Goal: Task Accomplishment & Management: Use online tool/utility

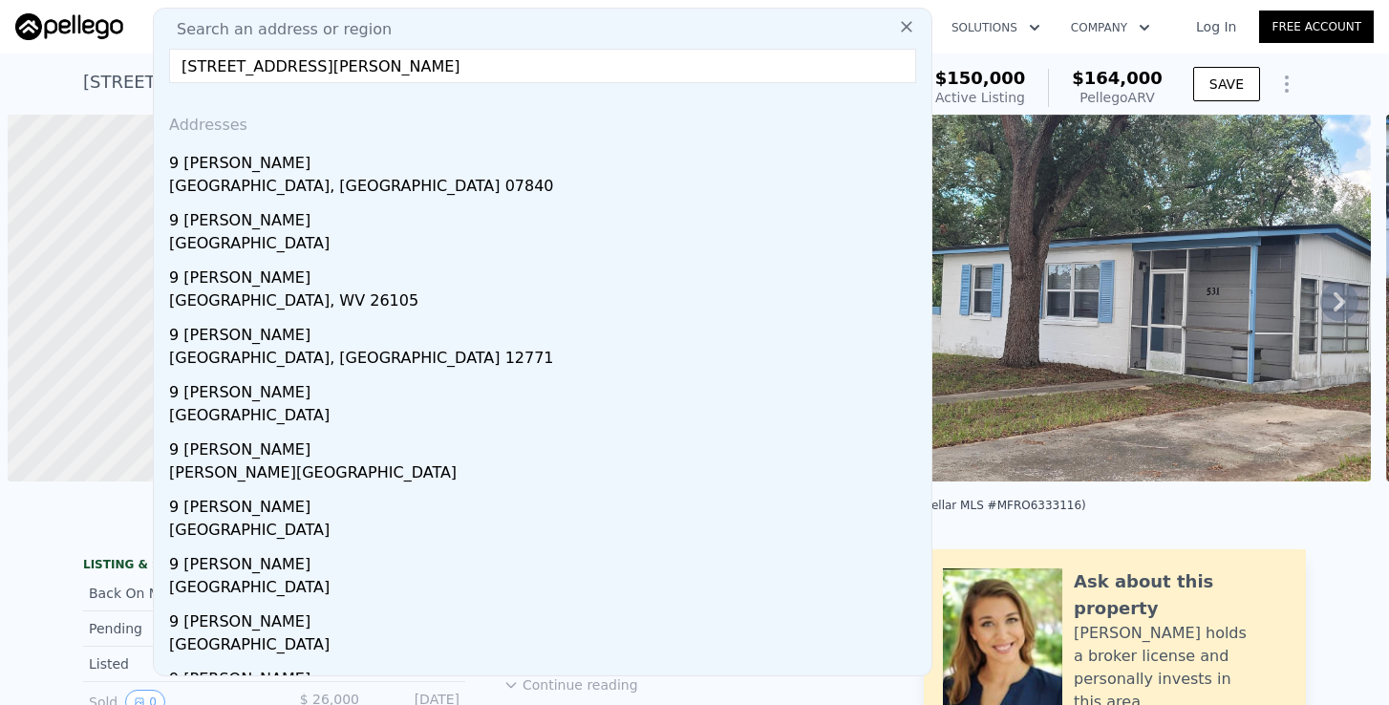
scroll to position [0, 8]
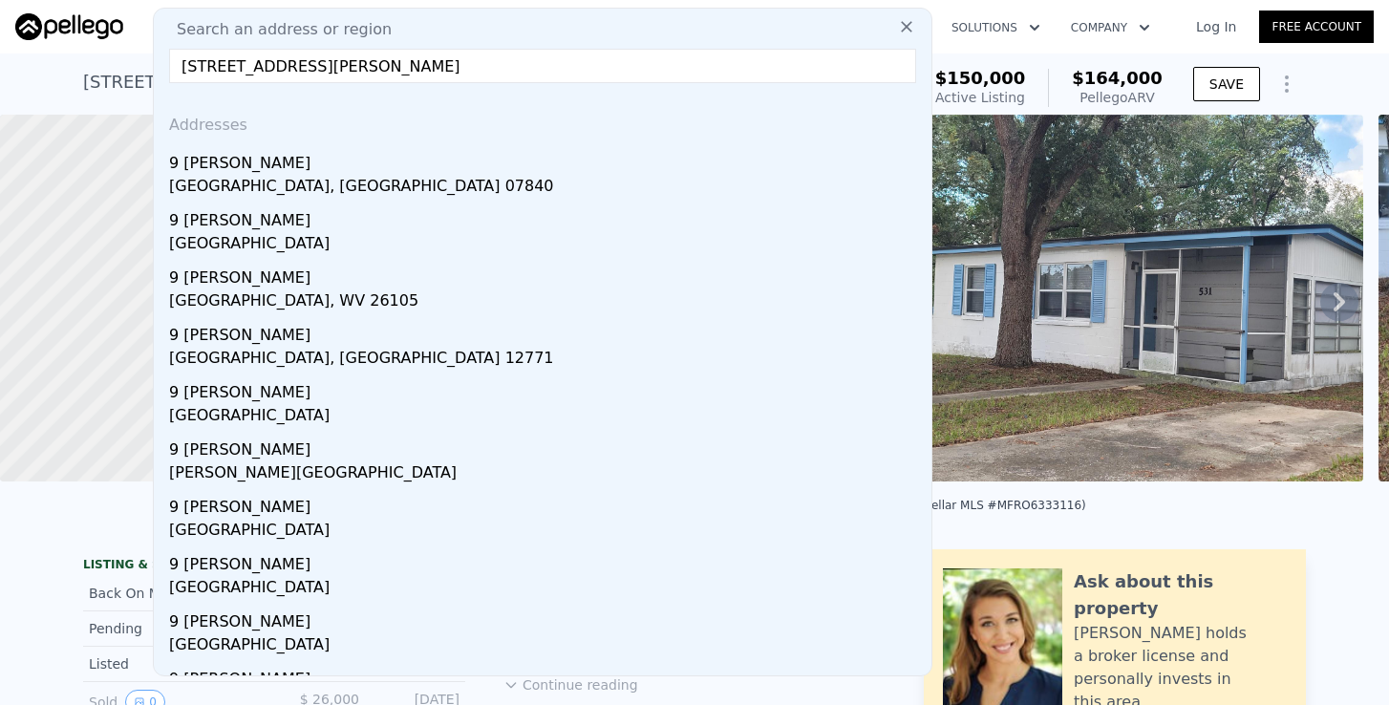
click at [138, 50] on nav "Search an address or region Search an address or region 9 [PERSON_NAME] court A…" at bounding box center [694, 26] width 1389 height 53
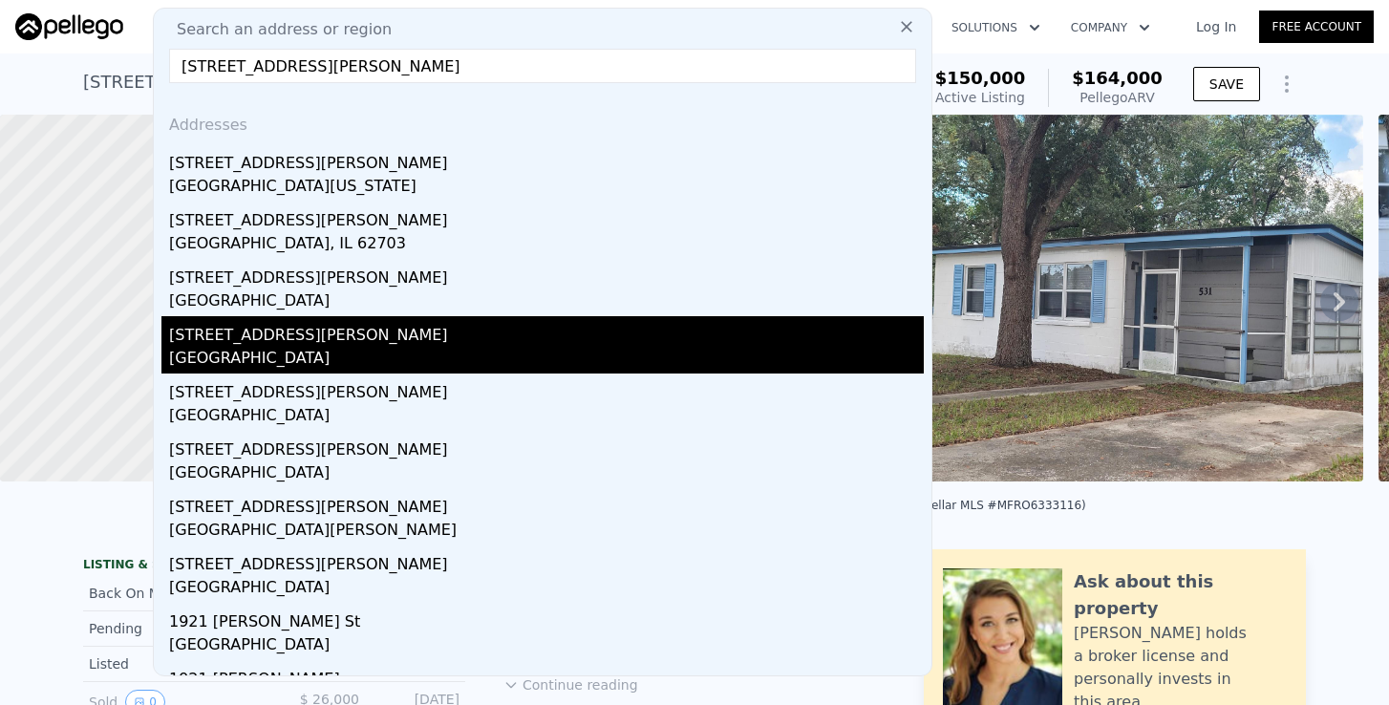
type input "[STREET_ADDRESS][PERSON_NAME]"
click at [218, 350] on div "[GEOGRAPHIC_DATA]" at bounding box center [546, 360] width 755 height 27
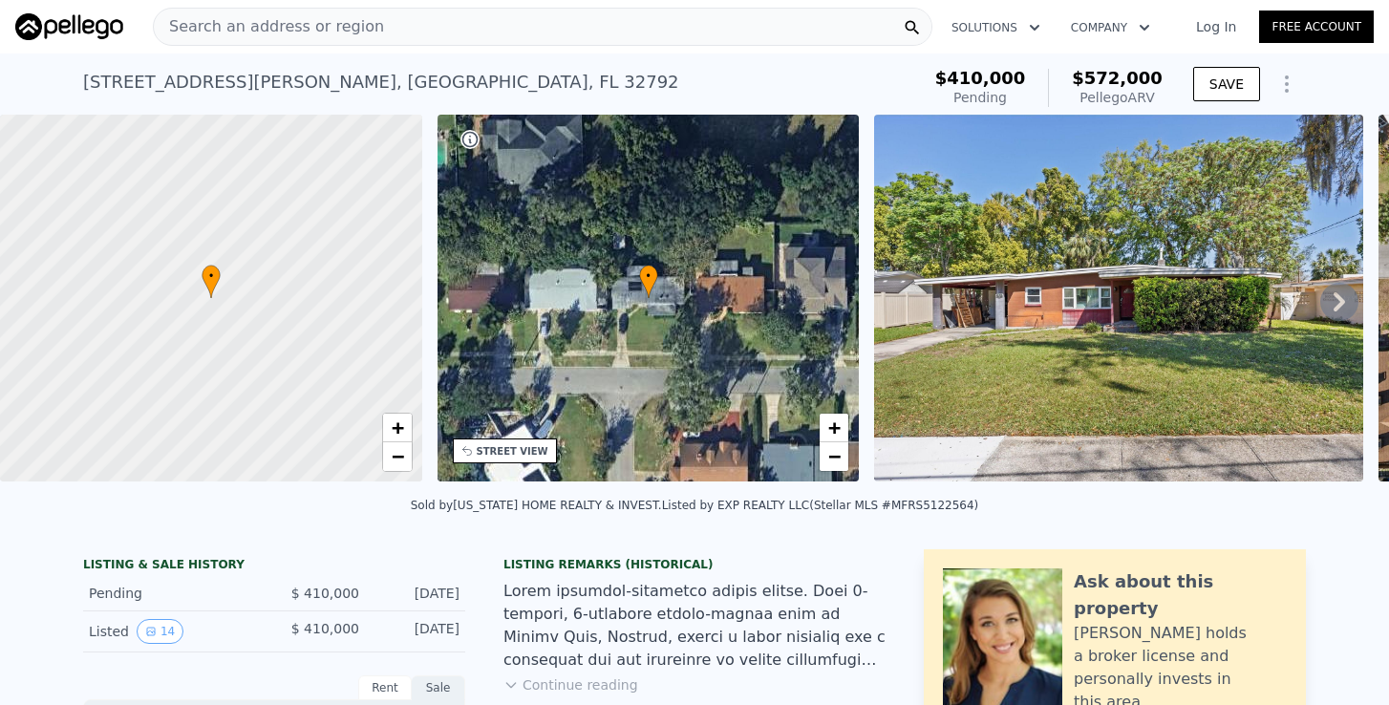
scroll to position [3, 0]
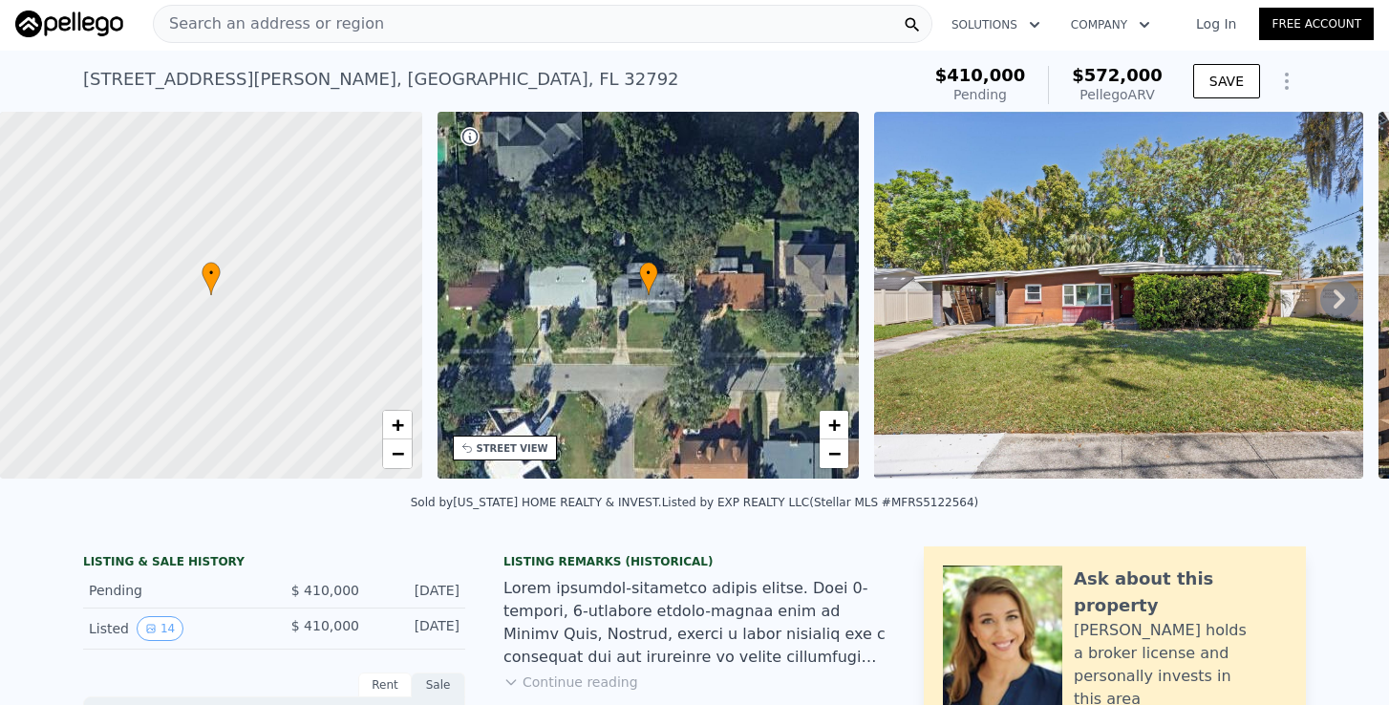
click at [1331, 290] on icon at bounding box center [1339, 299] width 38 height 38
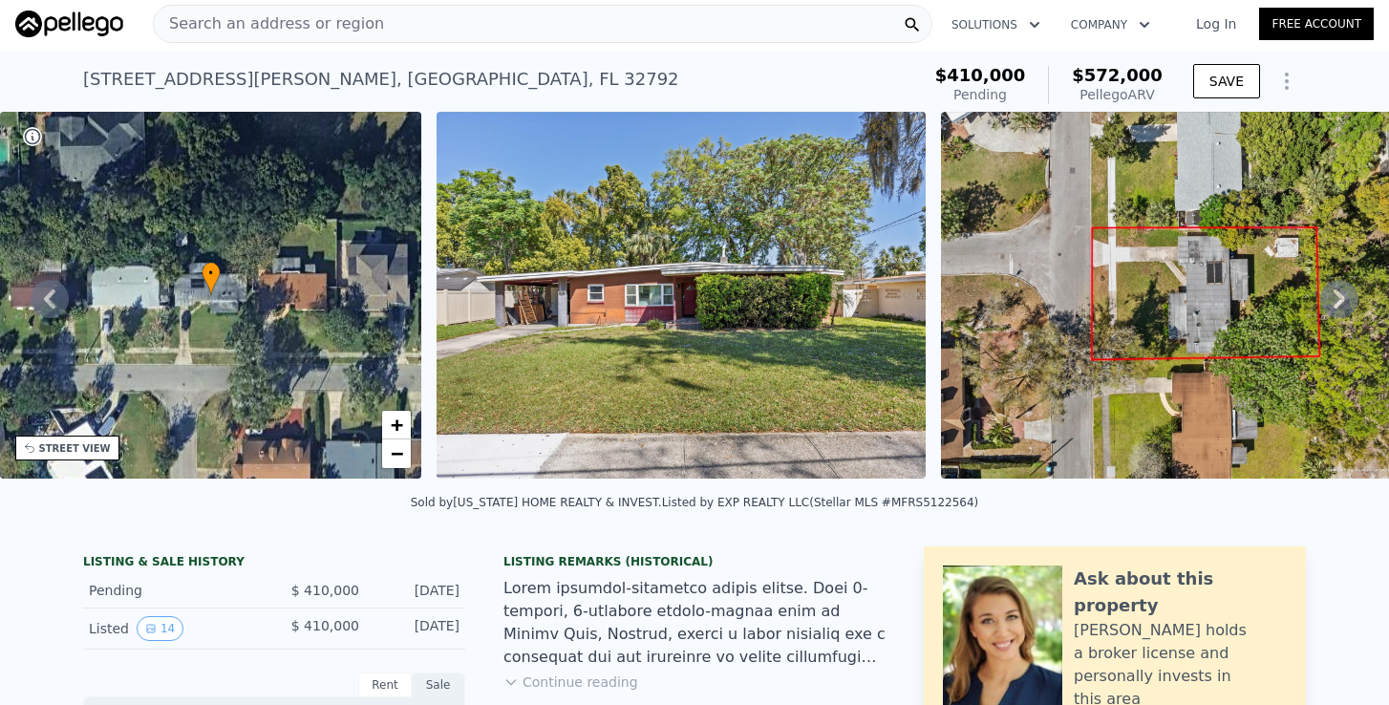
click at [1331, 290] on icon at bounding box center [1339, 299] width 38 height 38
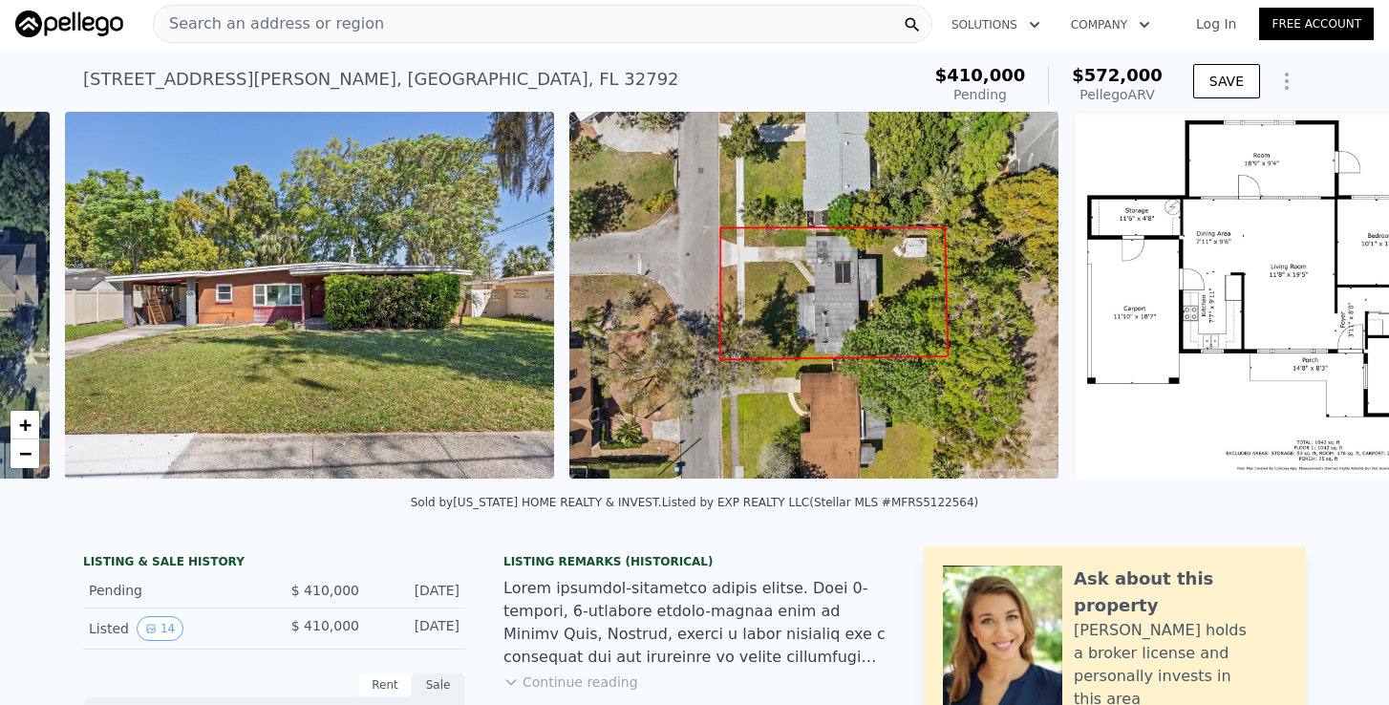
scroll to position [0, 874]
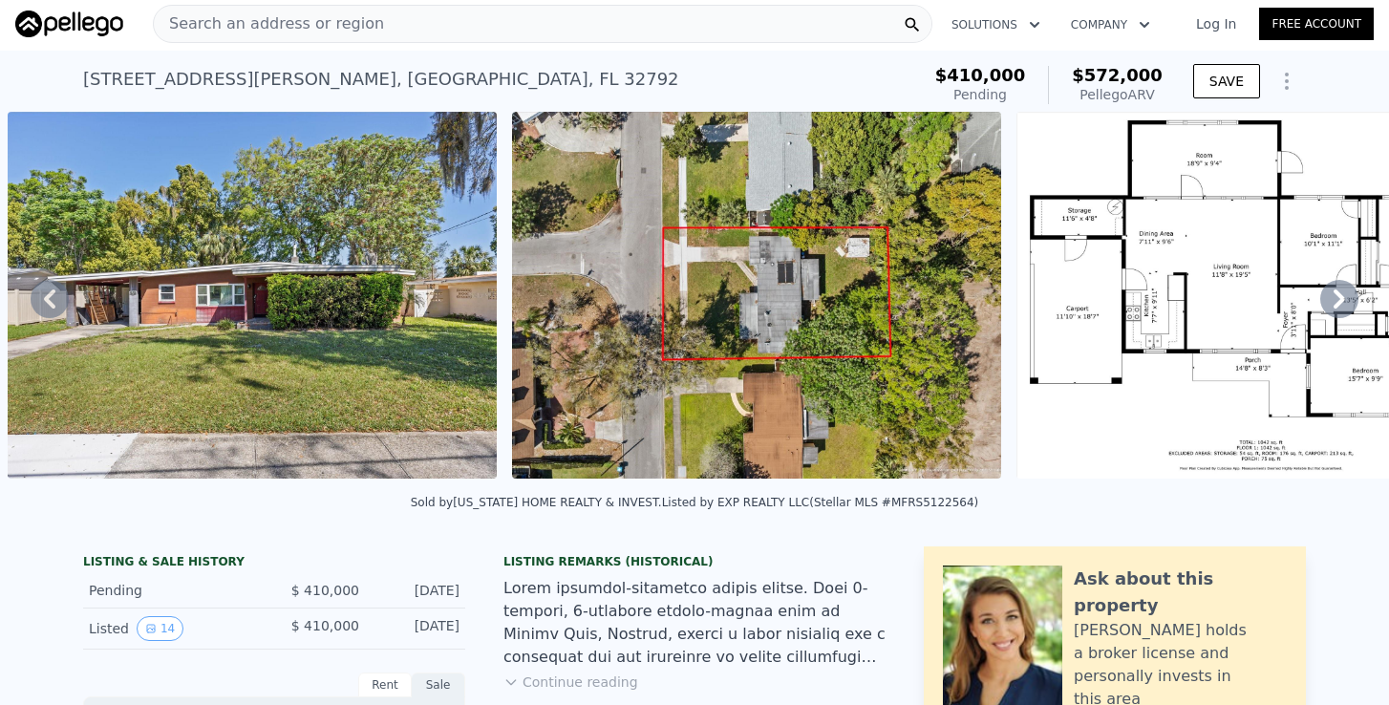
click at [1331, 290] on icon at bounding box center [1339, 299] width 38 height 38
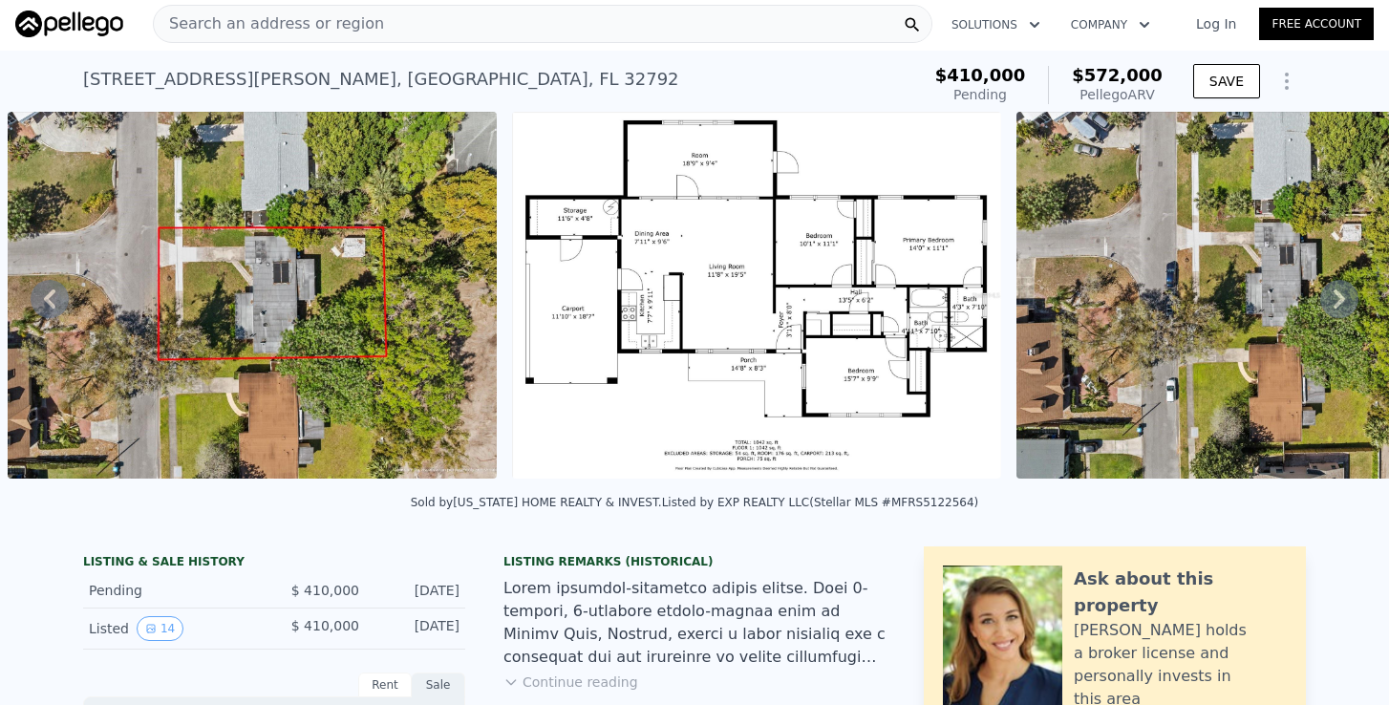
click at [1331, 290] on icon at bounding box center [1339, 299] width 38 height 38
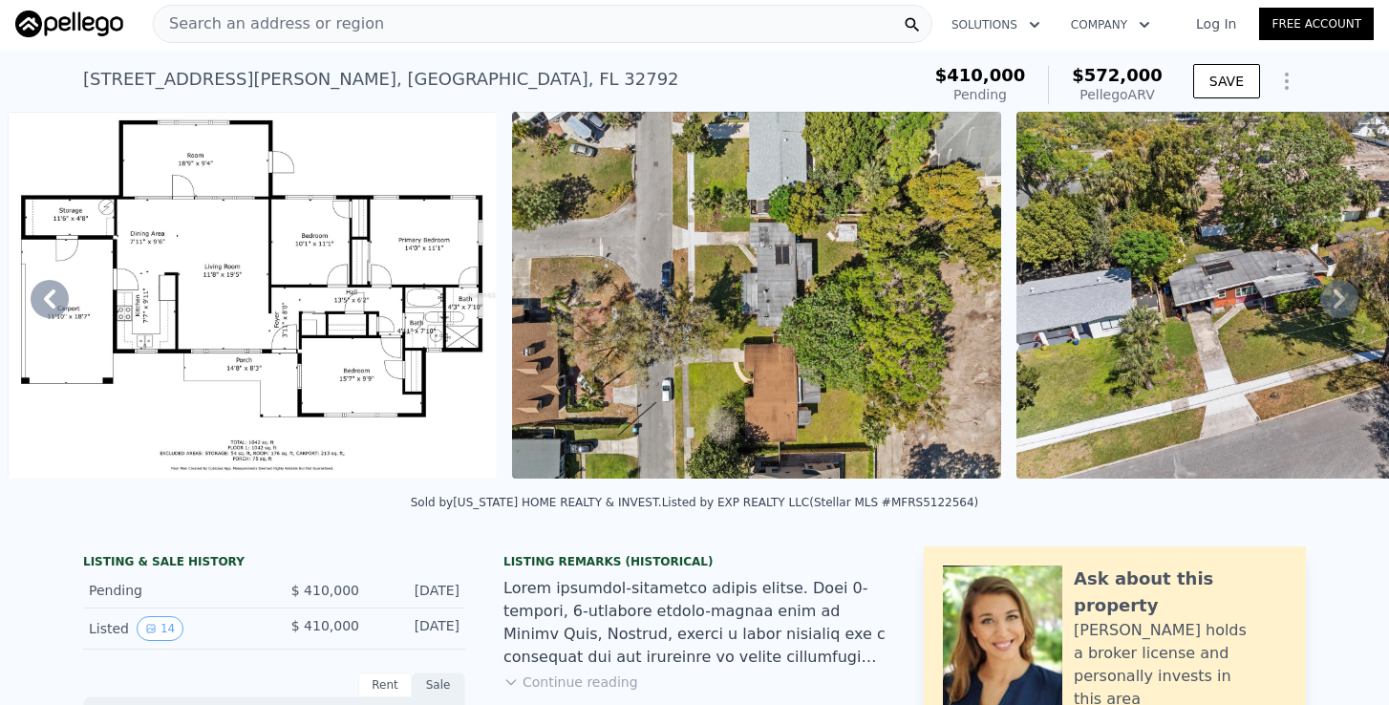
click at [1331, 290] on icon at bounding box center [1339, 299] width 38 height 38
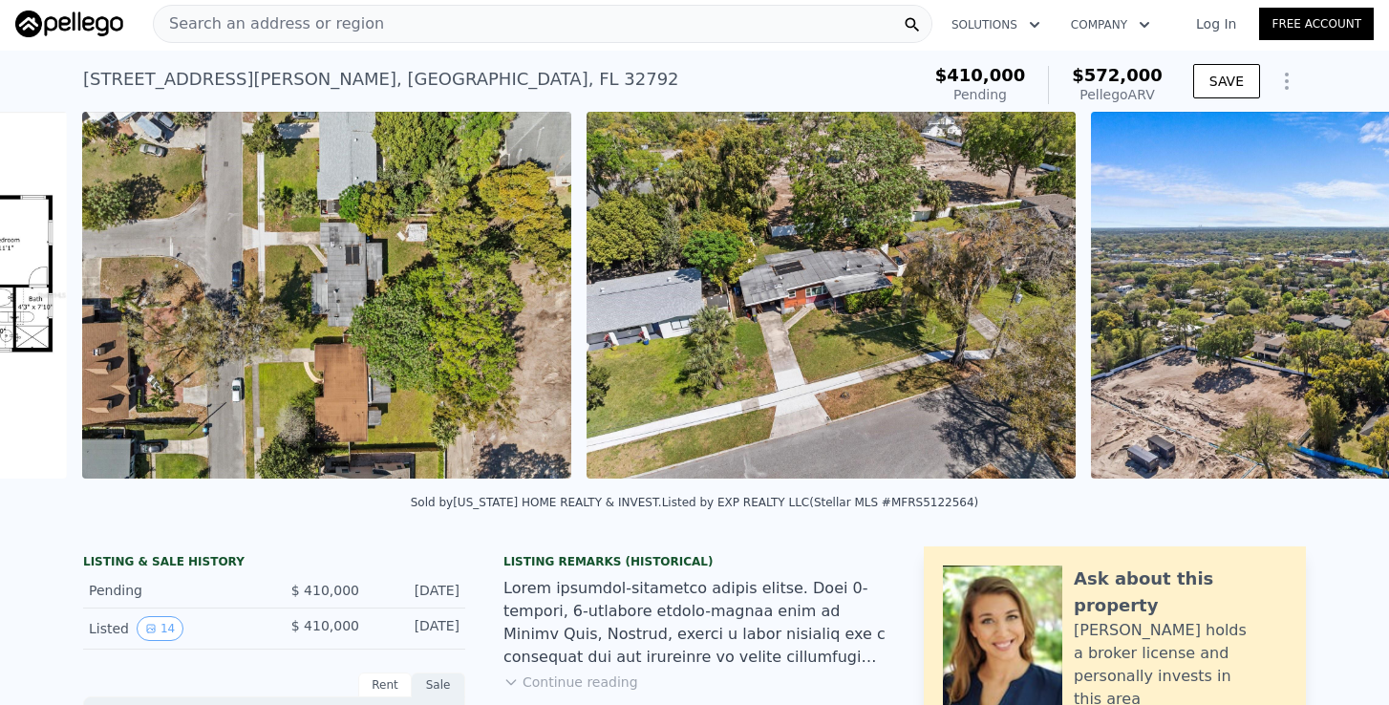
scroll to position [0, 2387]
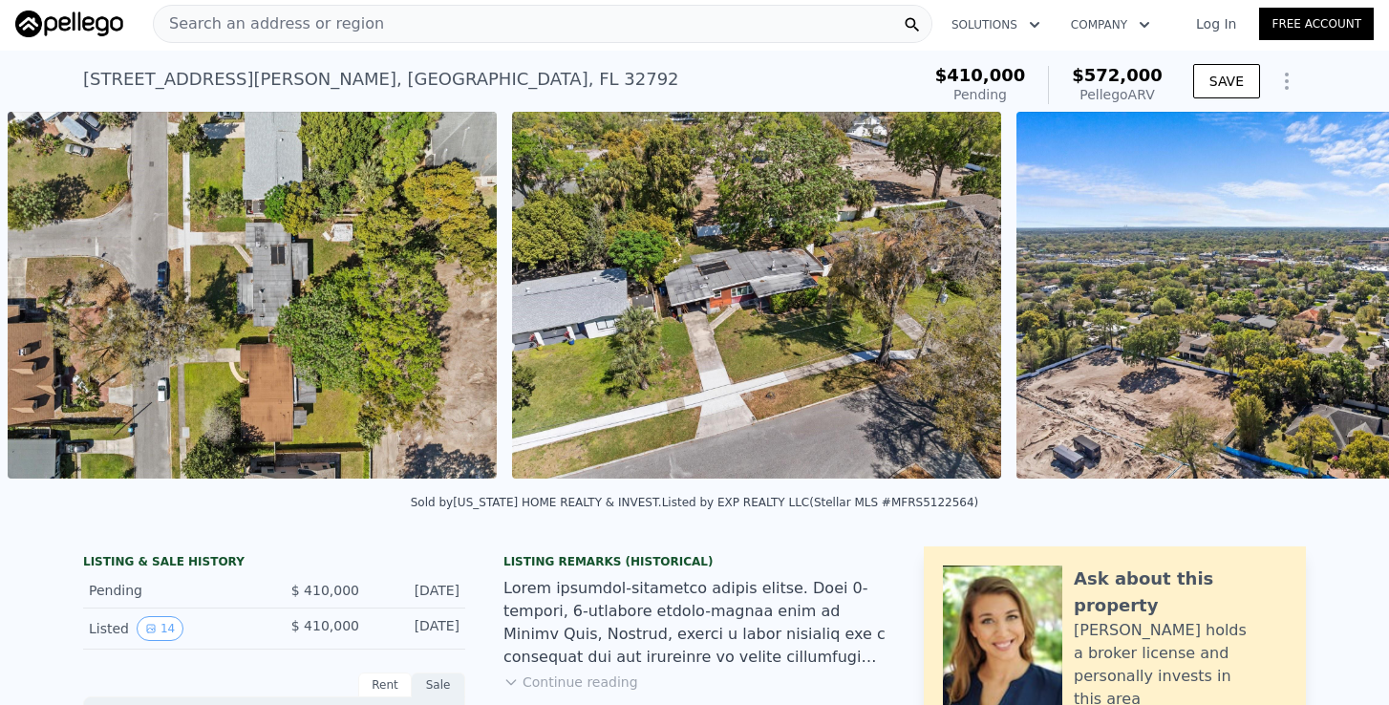
click at [1331, 290] on img at bounding box center [1260, 295] width 489 height 367
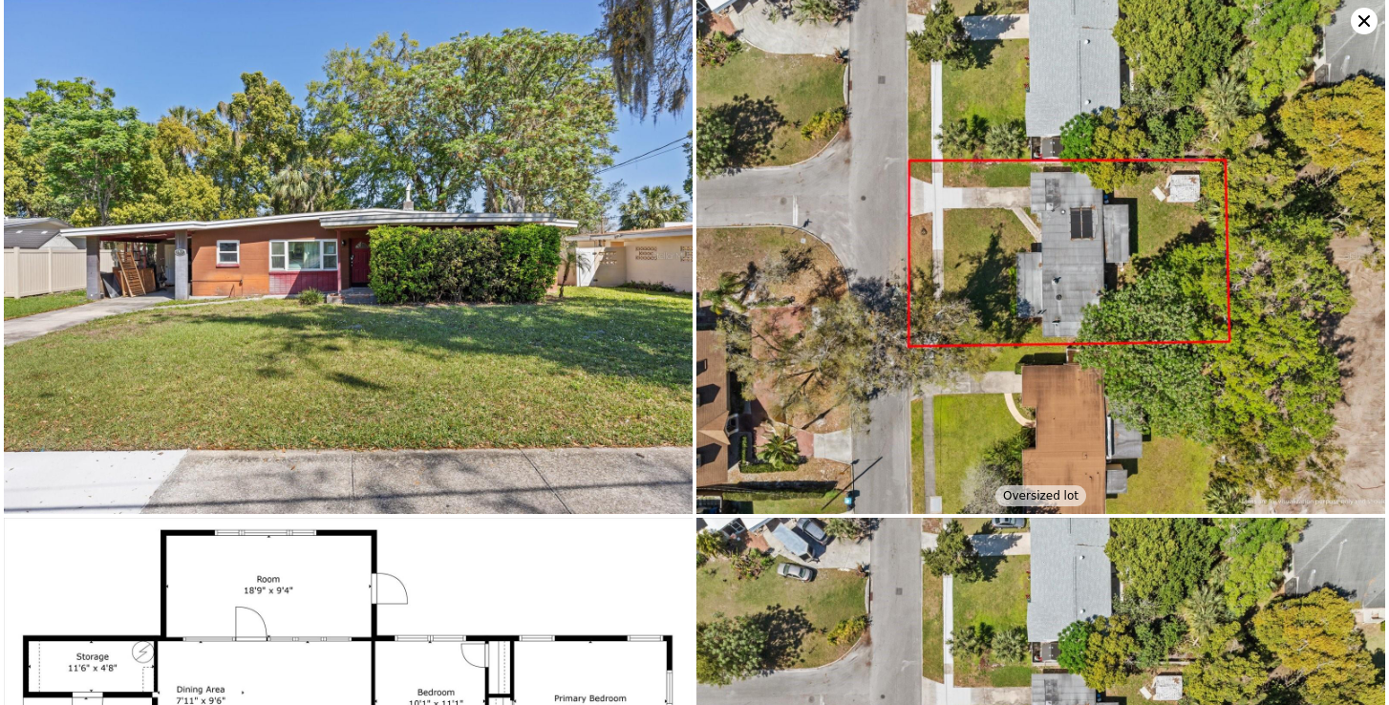
scroll to position [0, 0]
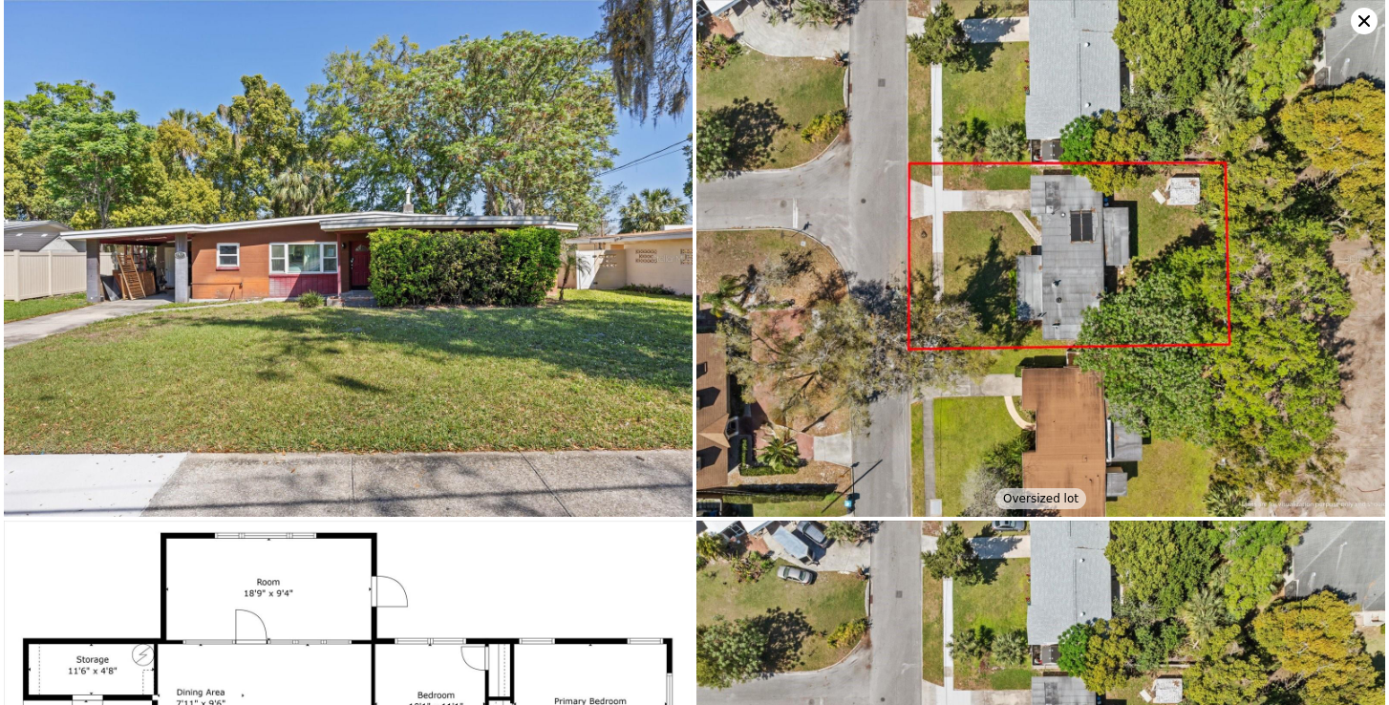
click at [1361, 23] on icon at bounding box center [1363, 20] width 11 height 11
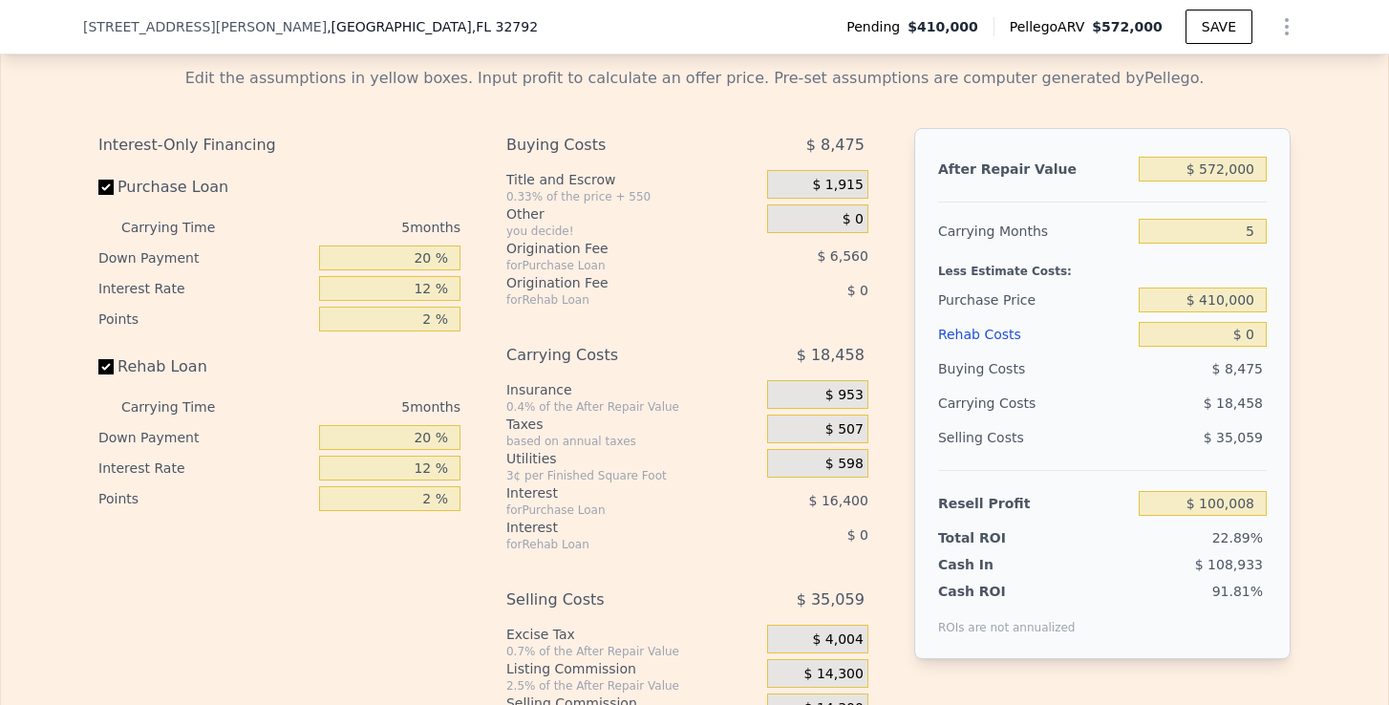
scroll to position [2908, 0]
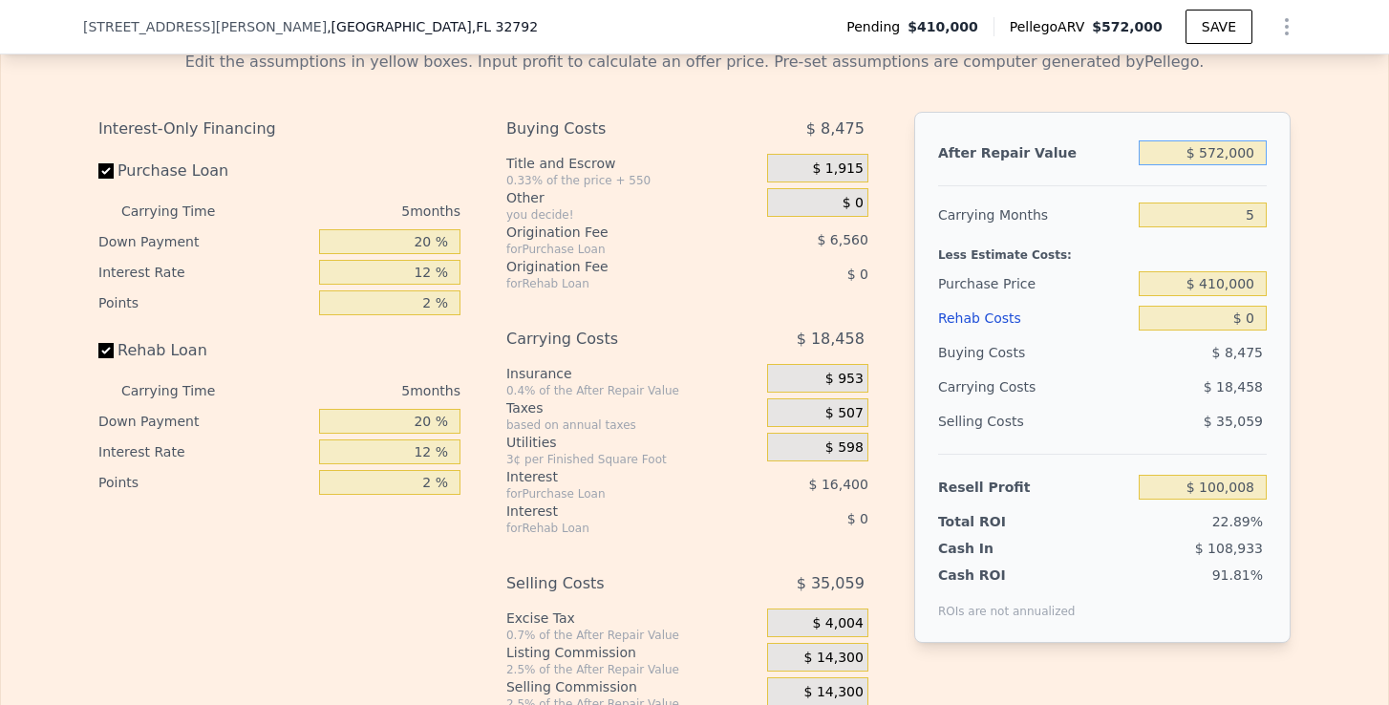
drag, startPoint x: 1202, startPoint y: 150, endPoint x: 1267, endPoint y: 150, distance: 64.9
click at [1267, 150] on input "$ 572,000" at bounding box center [1203, 152] width 128 height 25
type input "$ 4"
type input "-$ 436,526"
type input "$ 42"
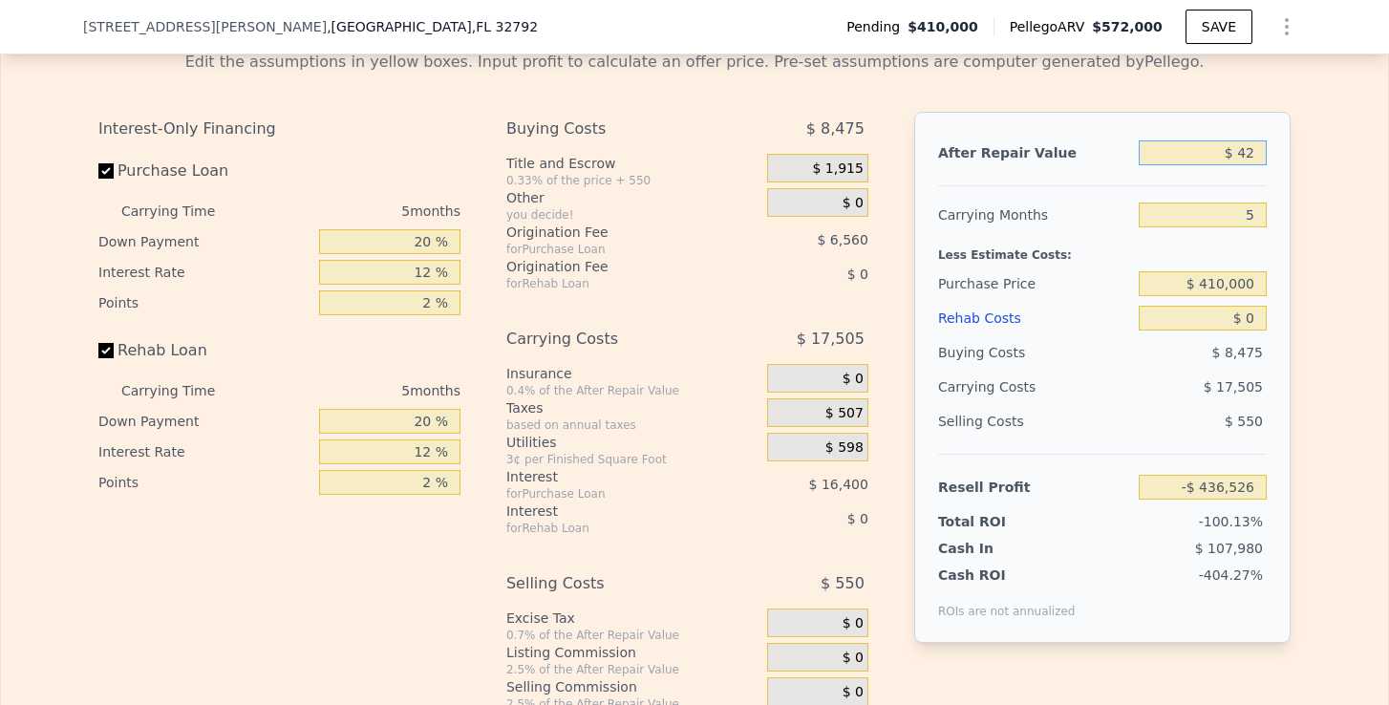
type input "-$ 436,490"
type input "$ 420"
type input "-$ 436,137"
type input "$ 4,200"
type input "-$ 432,590"
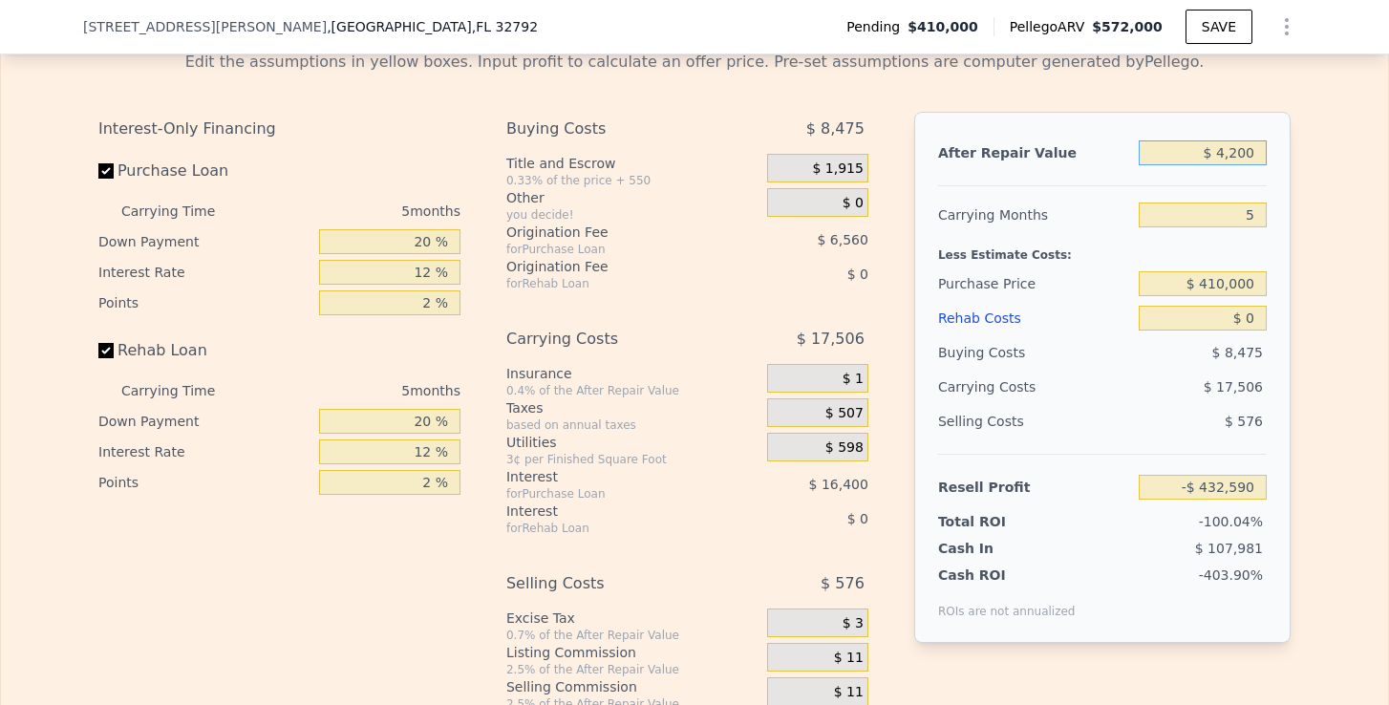
type input "$ 42,000"
type input "-$ 397,134"
type input "$ 420,000"
type input "-$ 42,569"
click at [1257, 210] on input "5" at bounding box center [1203, 214] width 128 height 25
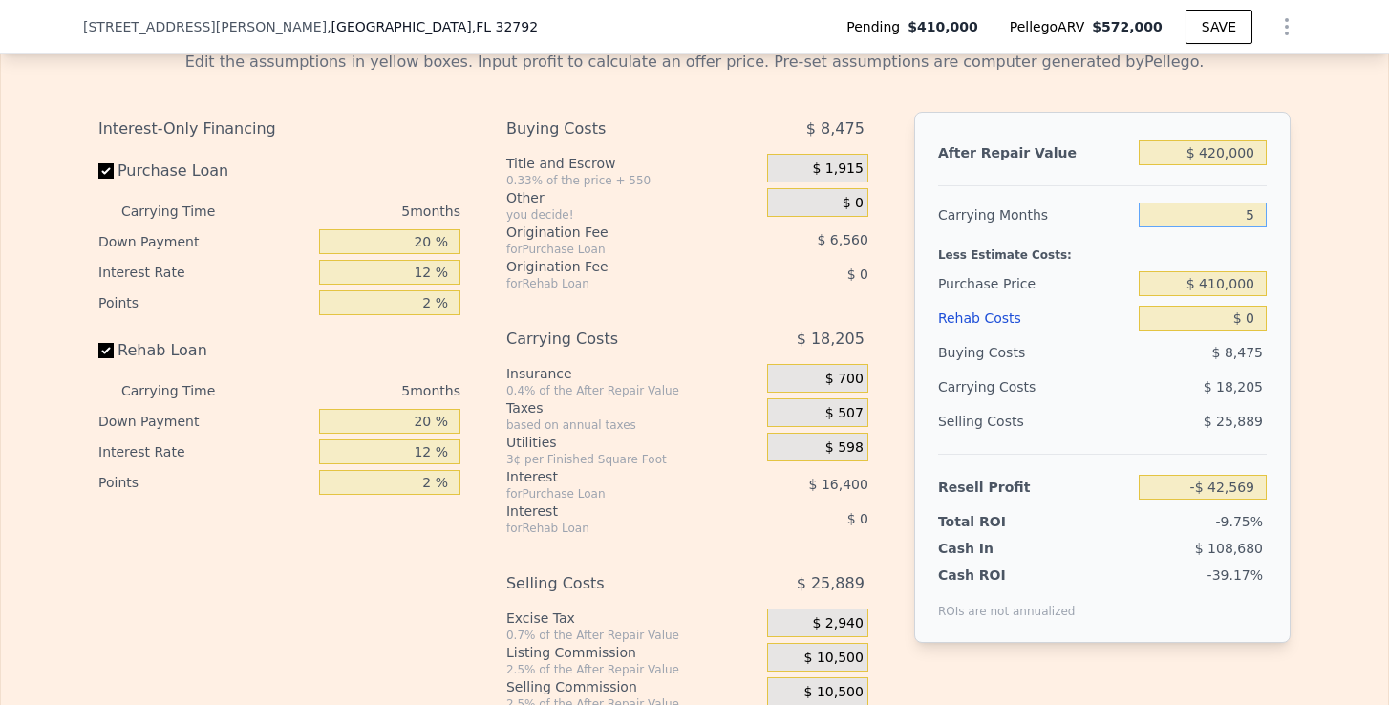
type input "6"
type input "-$ 46,211"
type input "6"
drag, startPoint x: 1203, startPoint y: 283, endPoint x: 1267, endPoint y: 283, distance: 63.0
click at [1267, 283] on input "$ 410,000" at bounding box center [1203, 283] width 128 height 25
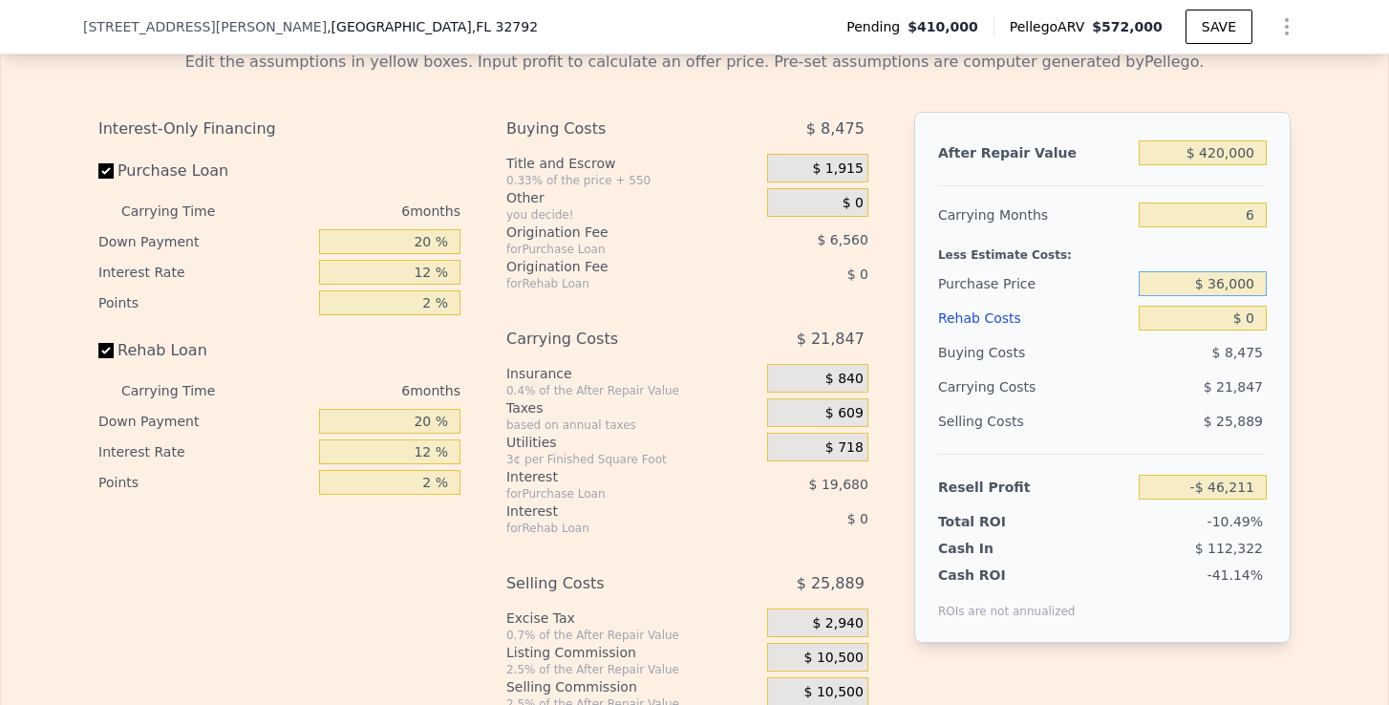
type input "$ 360,000"
type input "$ 7,155"
drag, startPoint x: 1245, startPoint y: 319, endPoint x: 1257, endPoint y: 319, distance: 12.4
click at [1257, 319] on input "$ 0" at bounding box center [1203, 318] width 128 height 25
type input "$ 7"
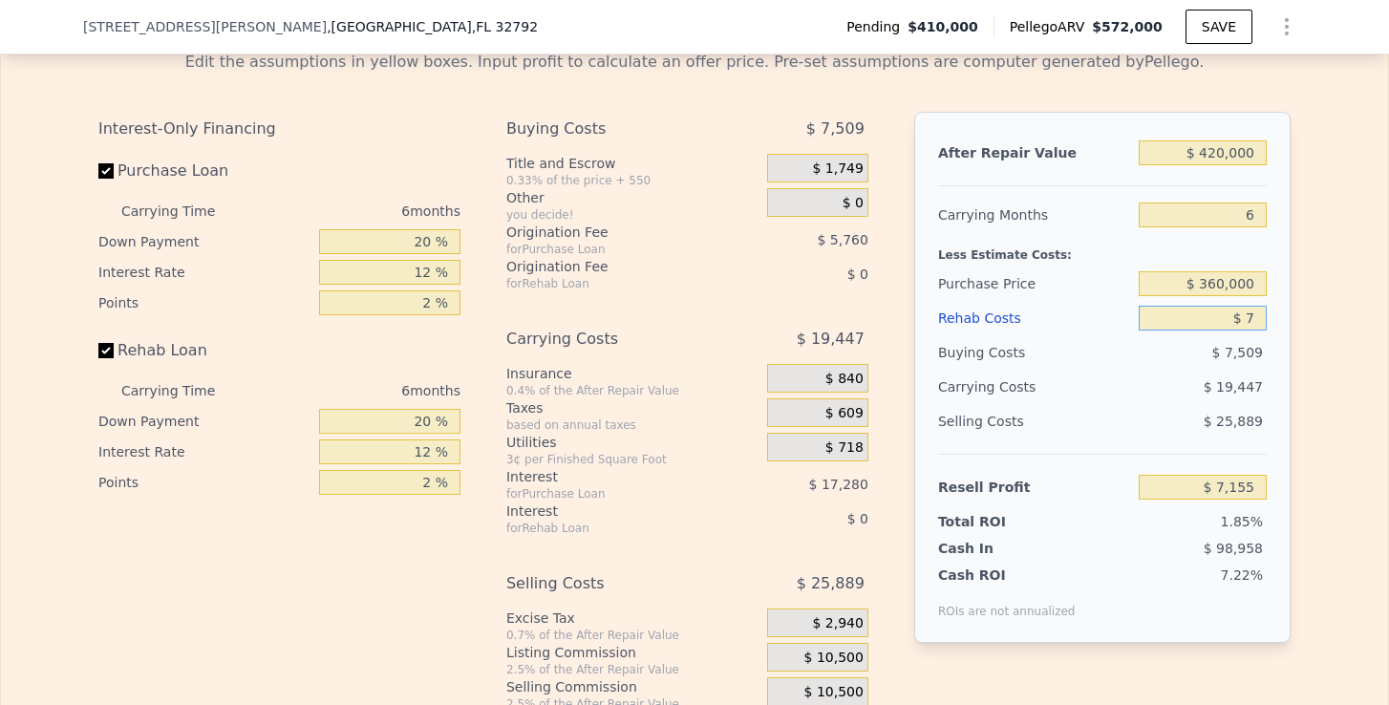
type input "$ 7,148"
type input "$ 70"
type input "$ 7,078"
type input "$ 700"
type input "$ 6,408"
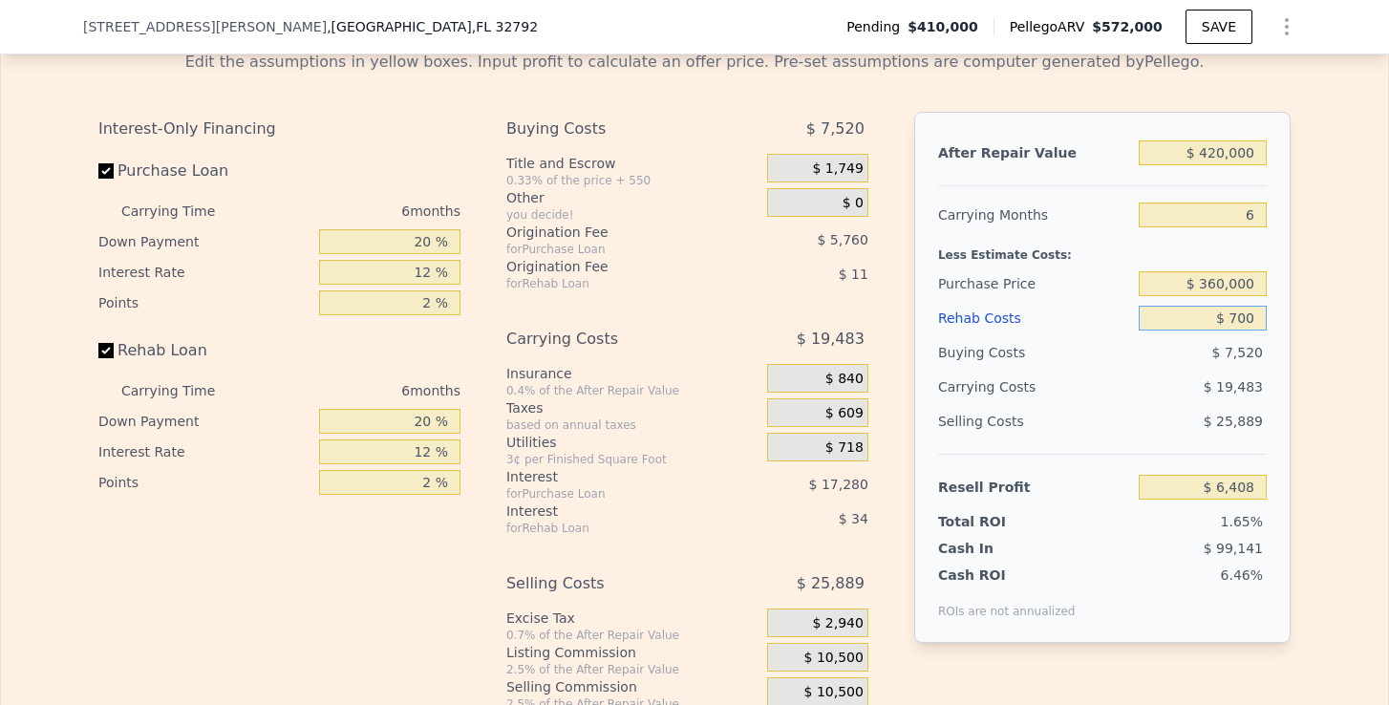
type input "$ 7,000"
type input "-$ 293"
type input "$ 70,000"
type input "-$ 67,325"
click at [1300, 353] on div "Edit the assumptions in yellow boxes. Input profit to calculate an offer price.…" at bounding box center [694, 390] width 1223 height 711
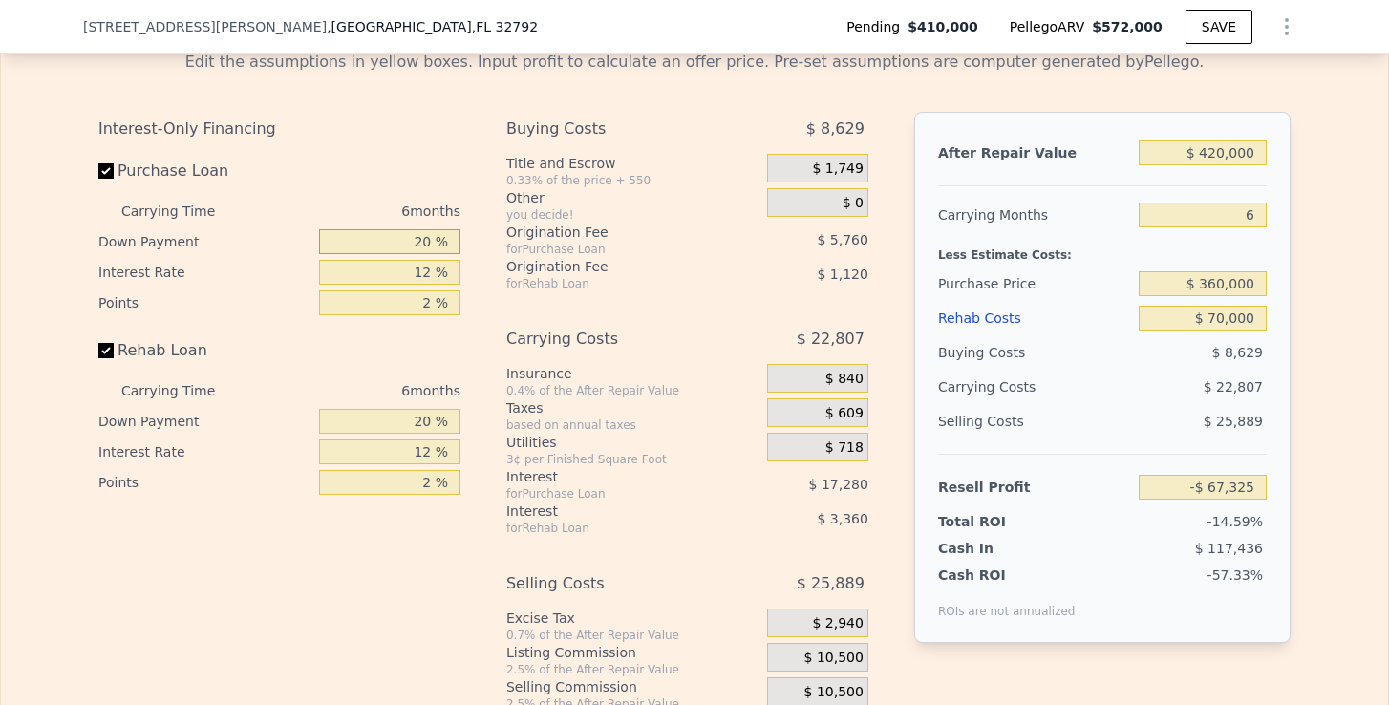
click at [420, 233] on input "20 %" at bounding box center [389, 241] width 141 height 25
type input "2 %"
type input "-$ 72,509"
type input "1 %"
type input "-$ 72,797"
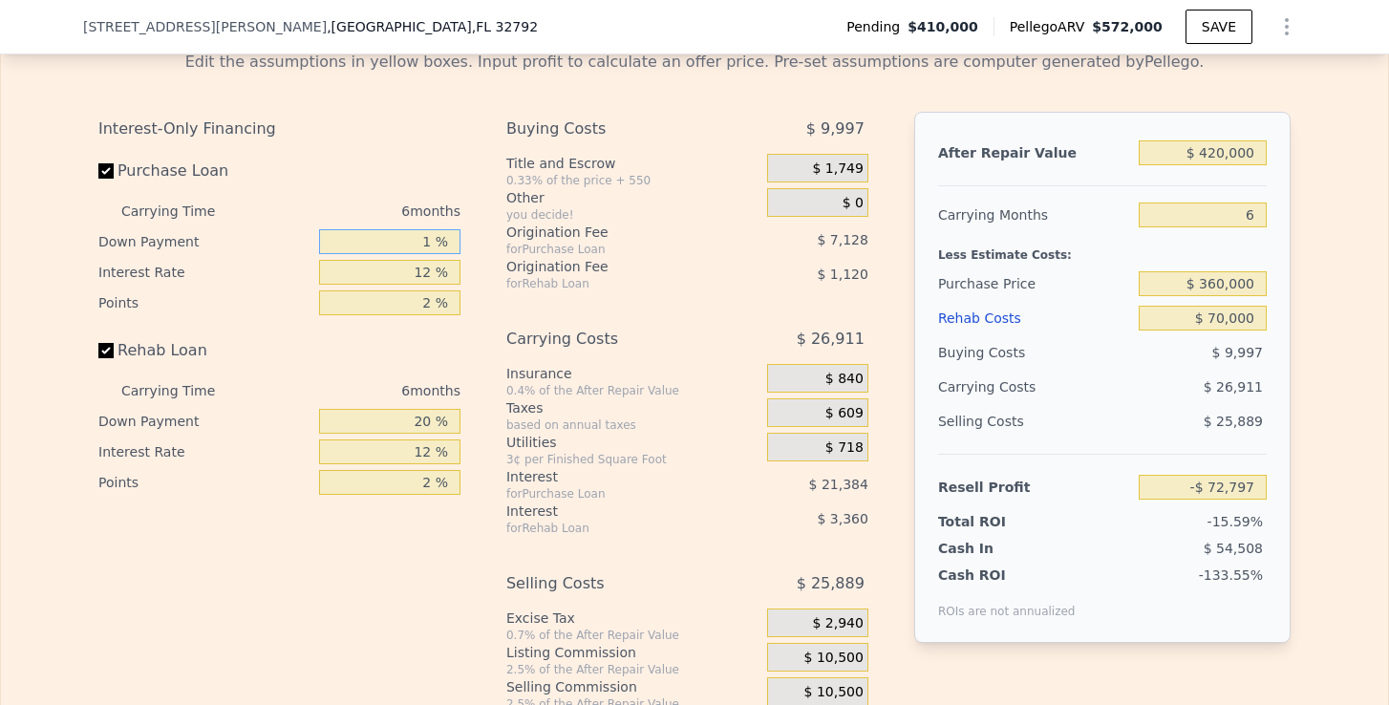
type input "15 %"
type input "-$ 68,765"
type input "15 %"
click at [431, 263] on input "12 %" at bounding box center [389, 272] width 141 height 25
type input "1 %"
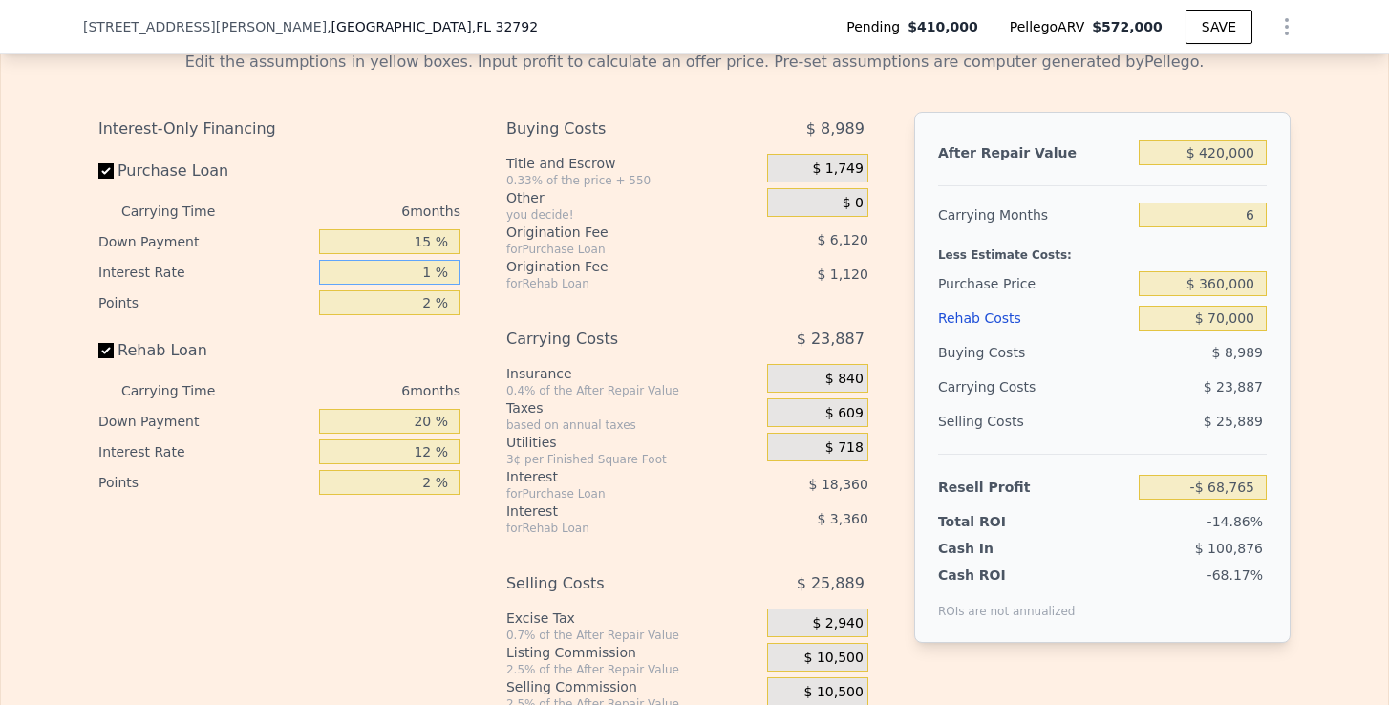
type input "-$ 51,935"
type input "11 %"
type input "-$ 67,235"
type input "11 %"
drag, startPoint x: 432, startPoint y: 431, endPoint x: 398, endPoint y: 420, distance: 35.0
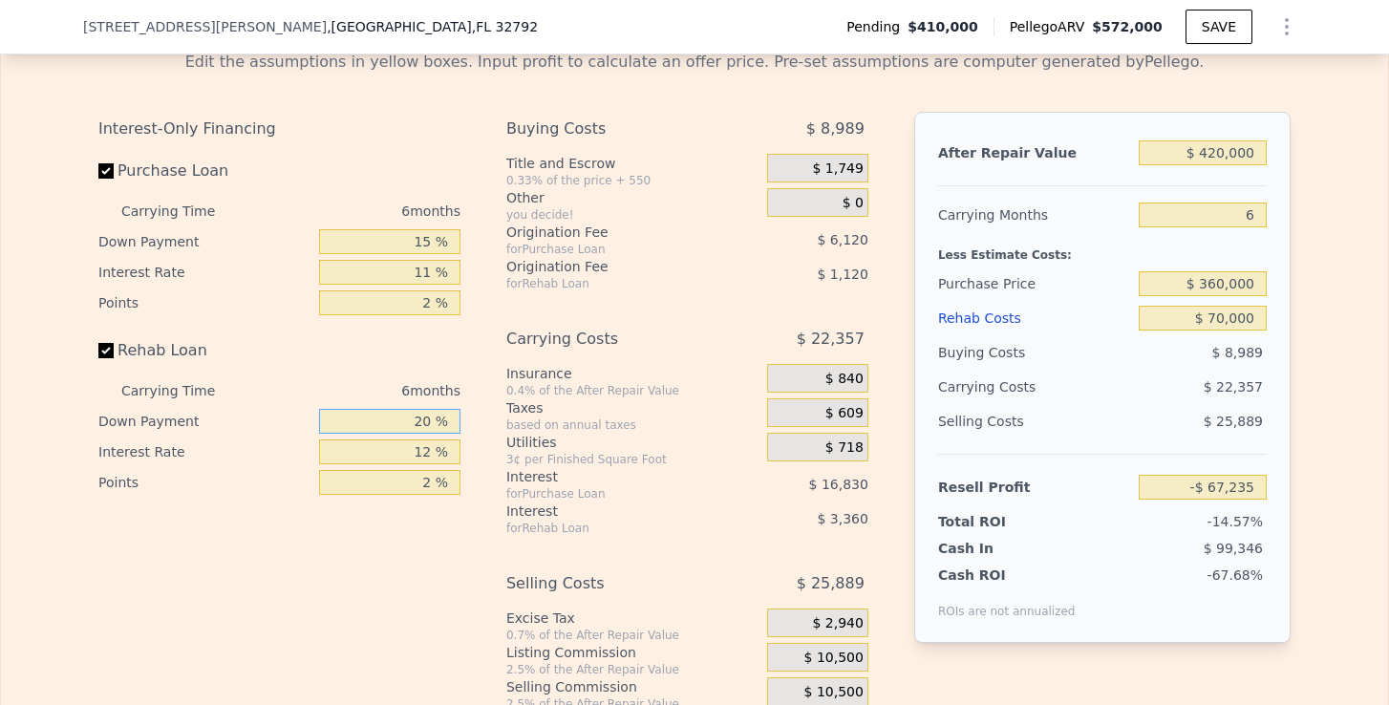
click at [398, 420] on input "20 %" at bounding box center [389, 421] width 141 height 25
type input "15 %"
type input "-$ 67,515"
type input "15 %"
click at [435, 453] on input "12 %" at bounding box center [389, 451] width 141 height 25
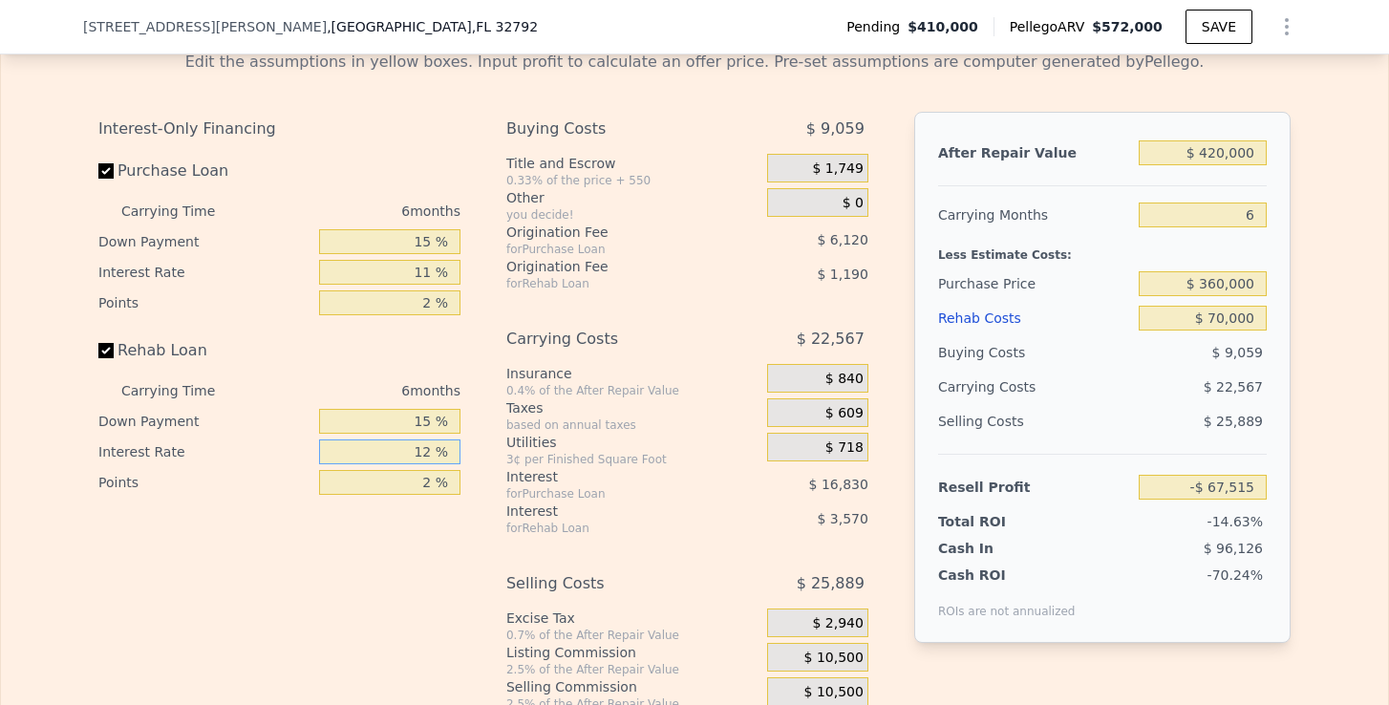
type input "1 %"
type input "-$ 64,245"
type input "11 %"
type input "-$ 67,215"
type input "11 %"
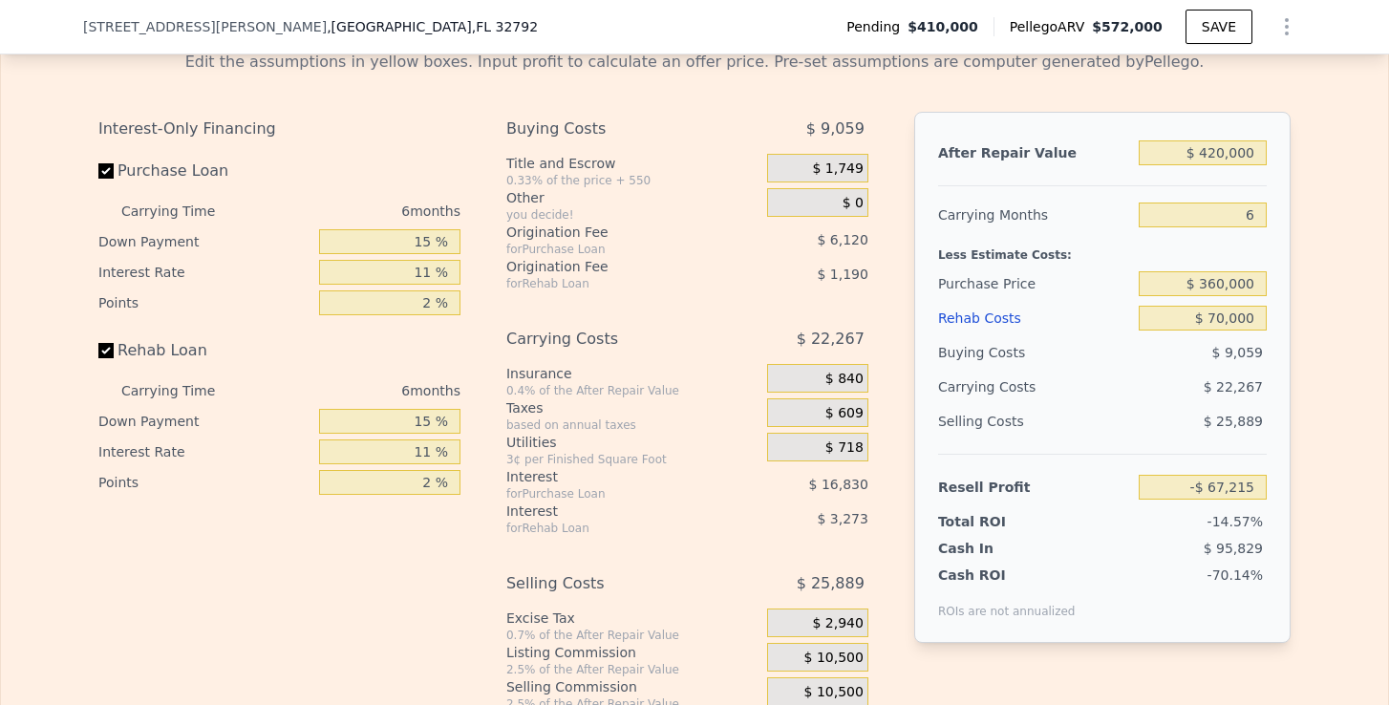
click at [635, 493] on div "for Purchase Loan" at bounding box center [612, 493] width 213 height 15
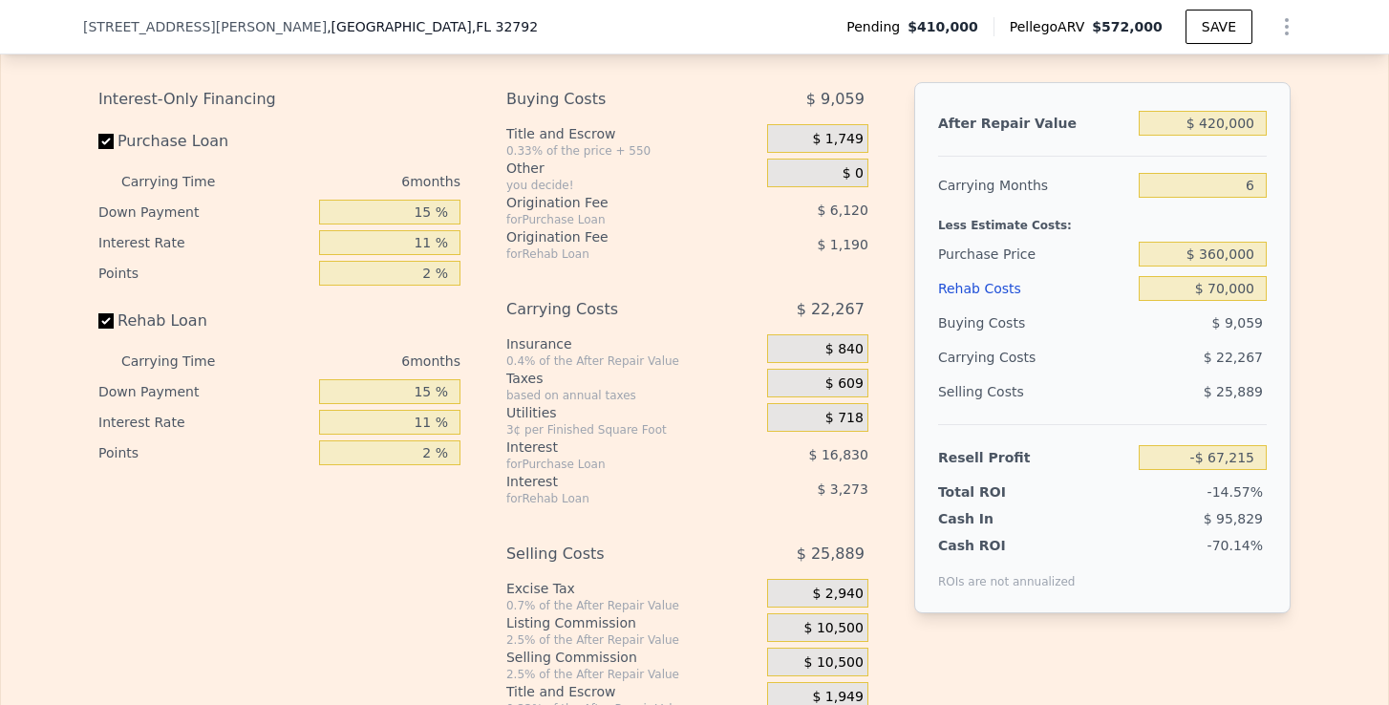
scroll to position [2937, 0]
click at [1228, 115] on input "$ 420,000" at bounding box center [1203, 124] width 128 height 25
drag, startPoint x: 1261, startPoint y: 118, endPoint x: 1177, endPoint y: 117, distance: 84.1
click at [1177, 118] on input "$ 420,000" at bounding box center [1203, 124] width 128 height 25
type input "$ 572,000"
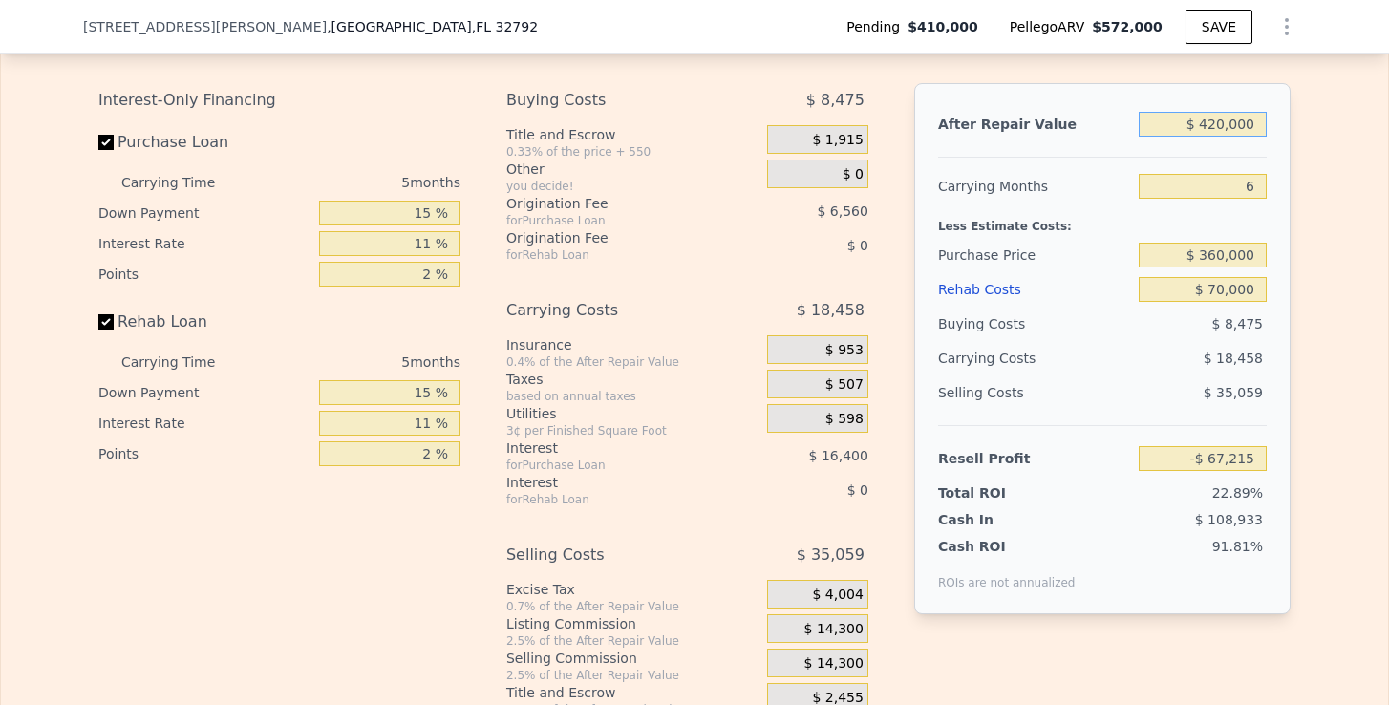
type input "5"
type input "$ 0"
type input "$ 100,008"
type input "$ 5,720,004"
type input "$ 4,928,853"
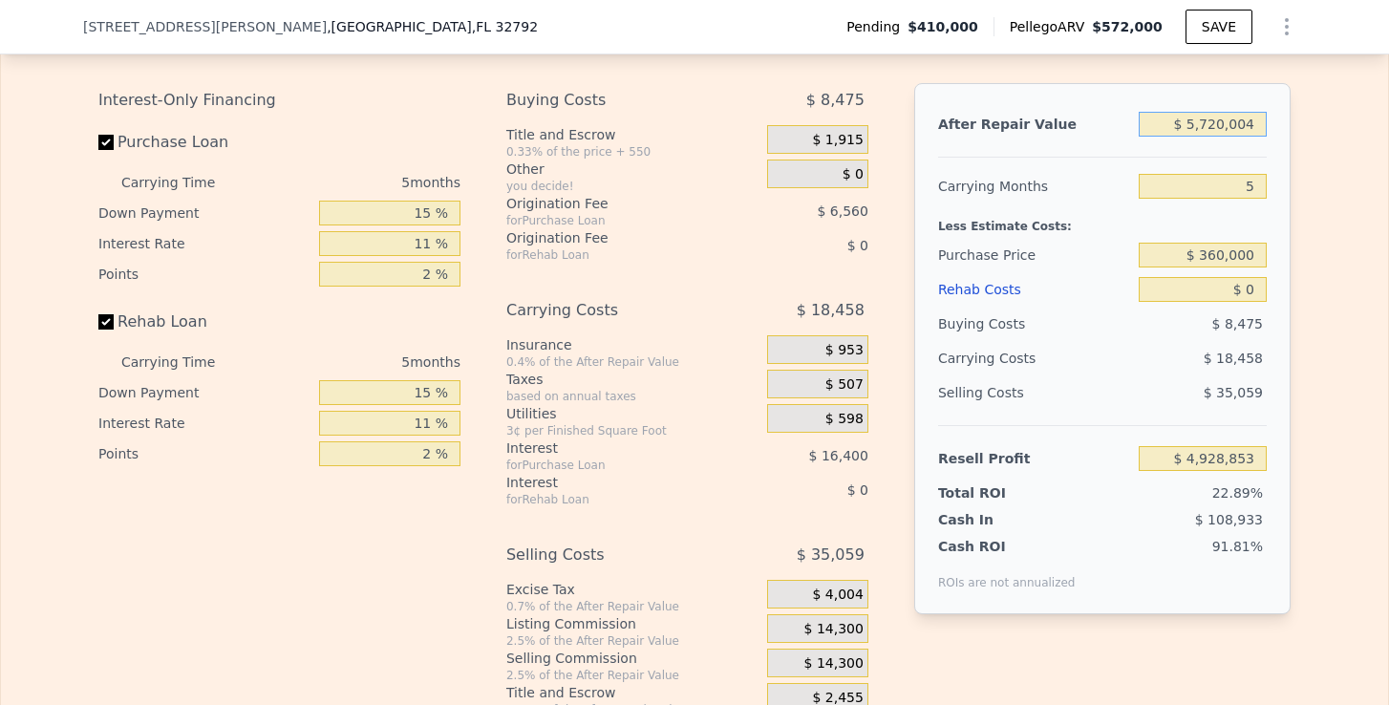
type input "$ 57,200,042"
type input "$ 53,217,301"
type input "$ 572,000,420"
type input "$ 536,101,770"
type input "$ 57,200,042"
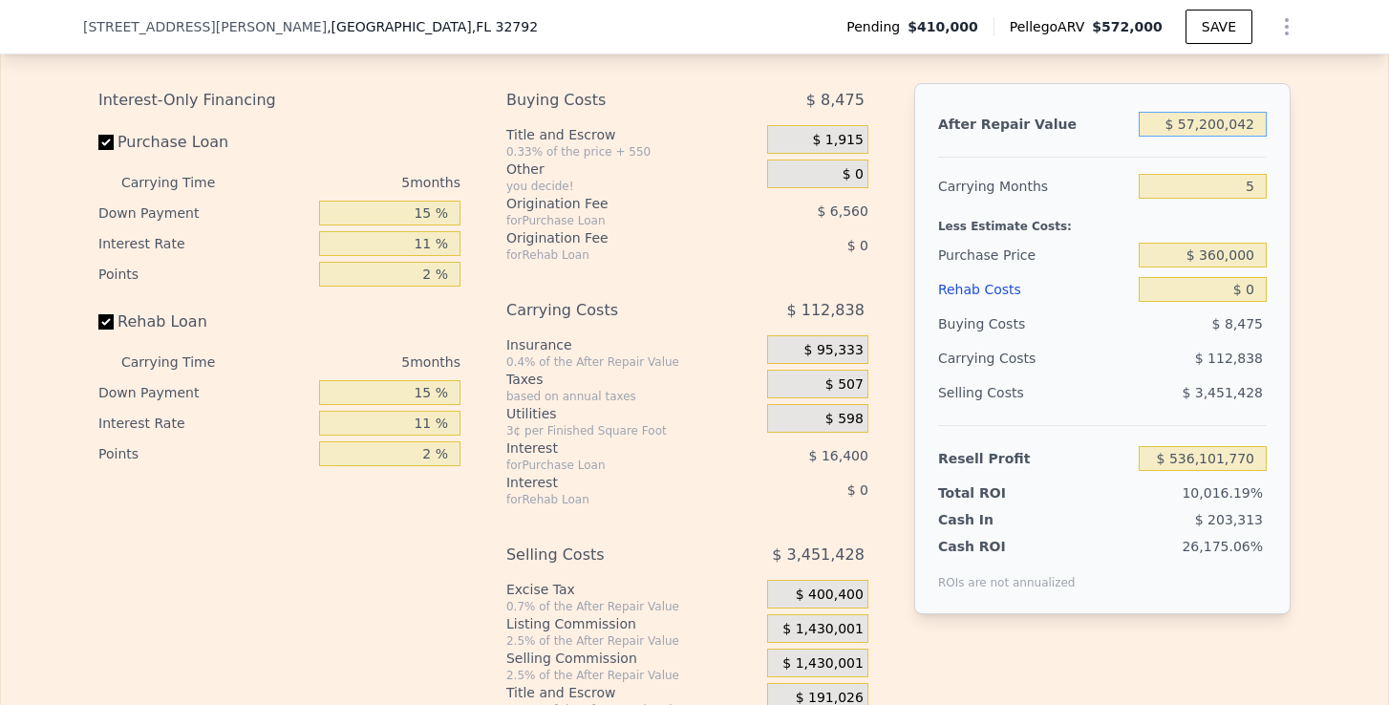
type input "$ 53,217,301"
type input "$ 5,720,004"
type input "$ 4,928,853"
type input "$ 572,000"
type input "$ 100,008"
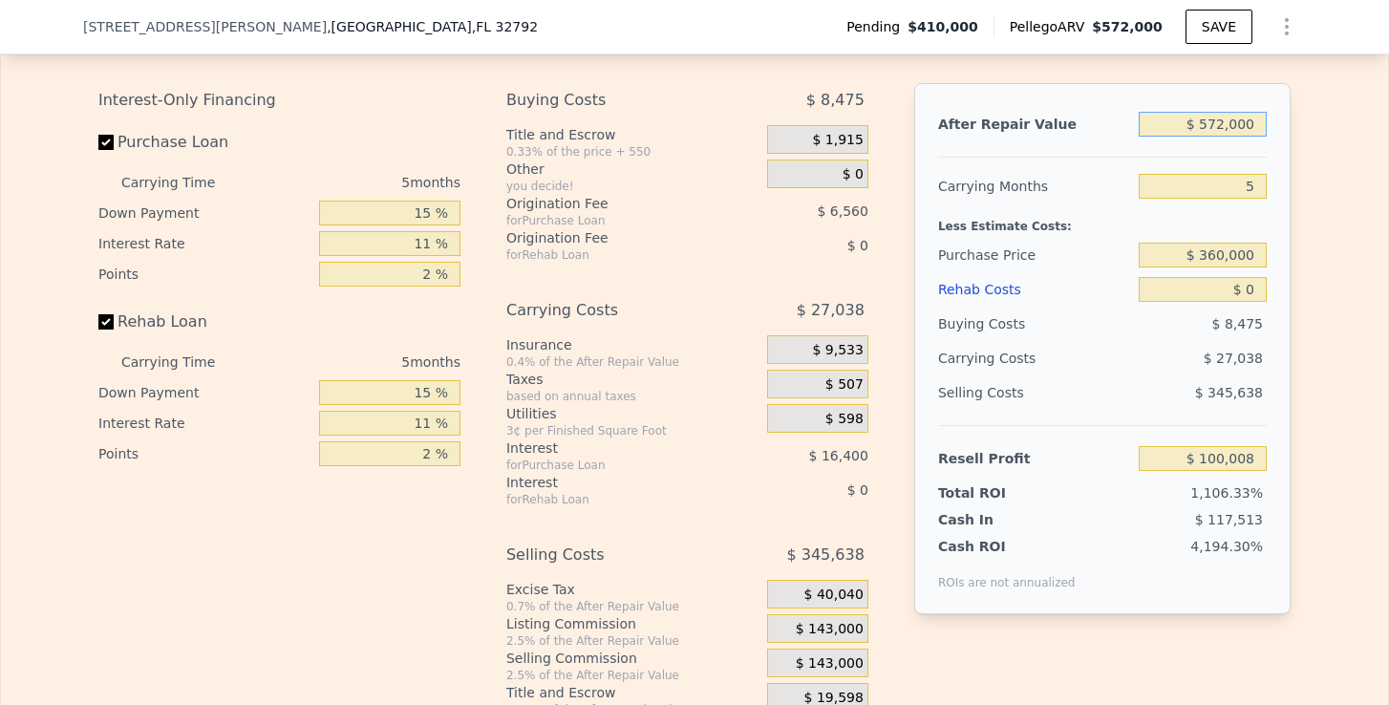
type input "$ 57,200"
type input "-$ 382,875"
type input "$ 5,720"
type input "-$ 431,165"
type input "$ 572"
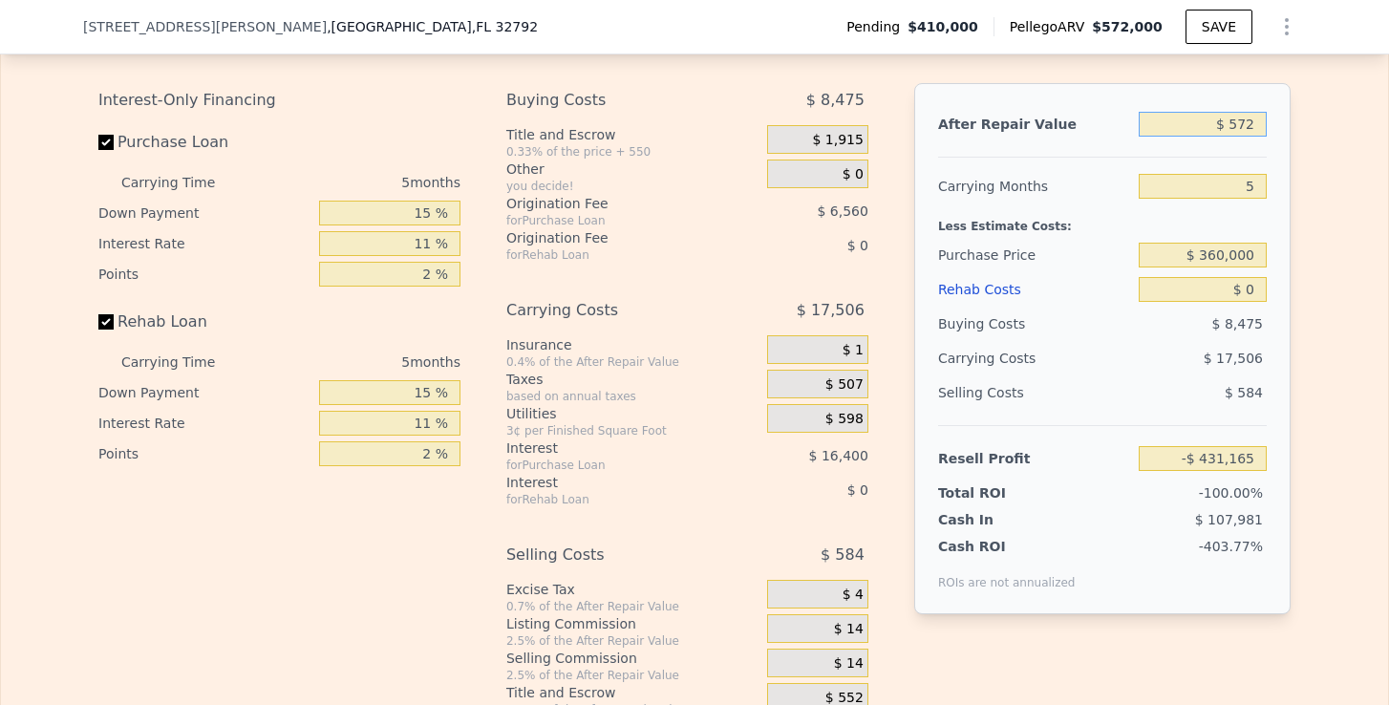
type input "-$ 435,993"
type input "$ 57"
type input "-$ 436,475"
type input "$ 5"
type input "-$ 436,525"
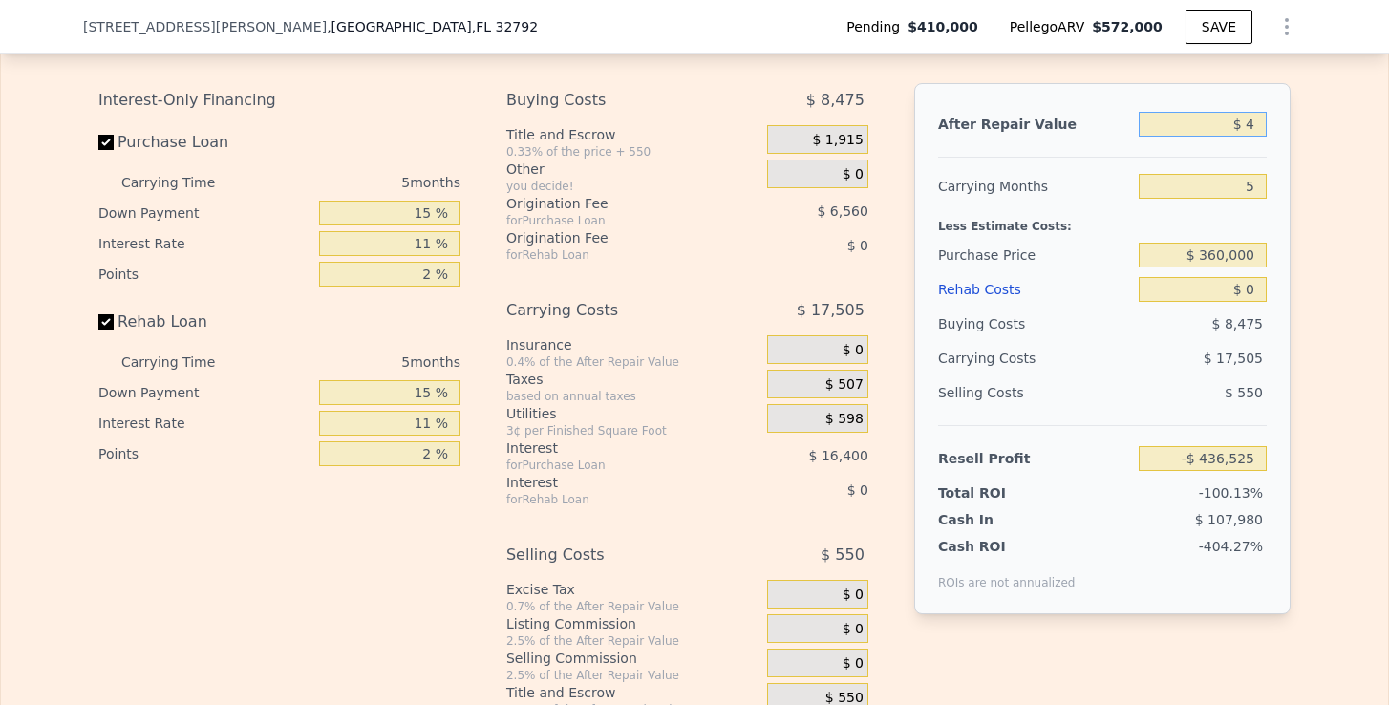
type input "$ 42"
type input "-$ 436,490"
type input "$ 420"
type input "-$ 436,137"
type input "$ 4,200"
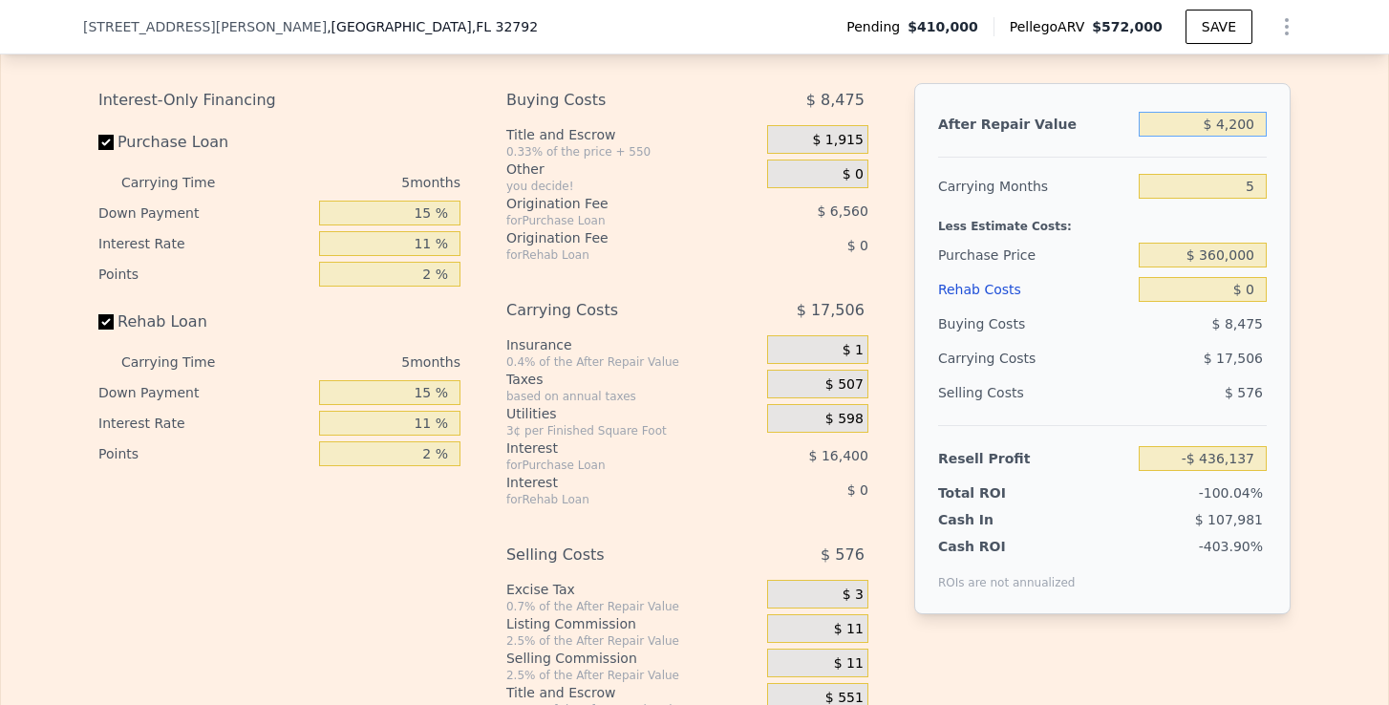
type input "-$ 432,590"
type input "$ 42,000"
type input "-$ 397,134"
type input "$ 420,000"
type input "-$ 42,569"
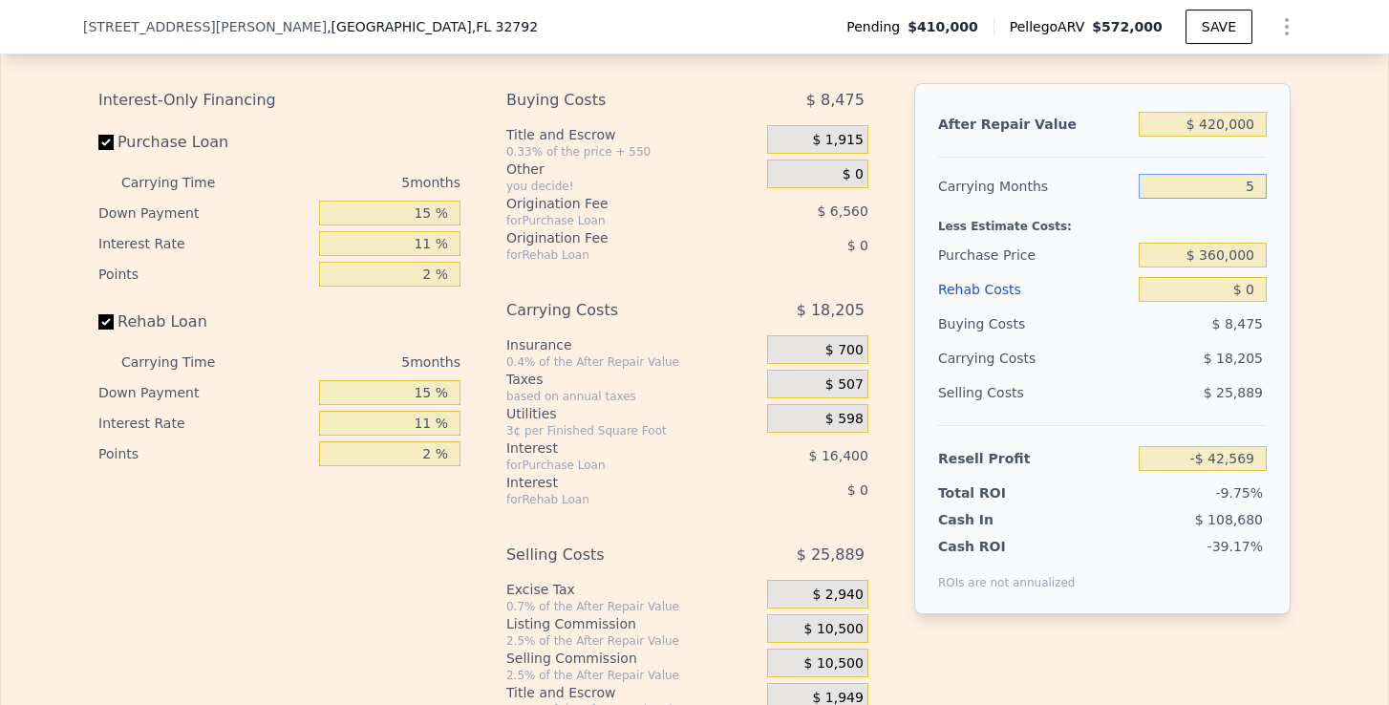
drag, startPoint x: 1230, startPoint y: 178, endPoint x: 1291, endPoint y: 178, distance: 61.1
click at [1291, 178] on div "Edit the assumptions in yellow boxes. Input profit to calculate an offer price.…" at bounding box center [694, 362] width 1223 height 711
type input "6"
type input "-$ 46,211"
type input "6"
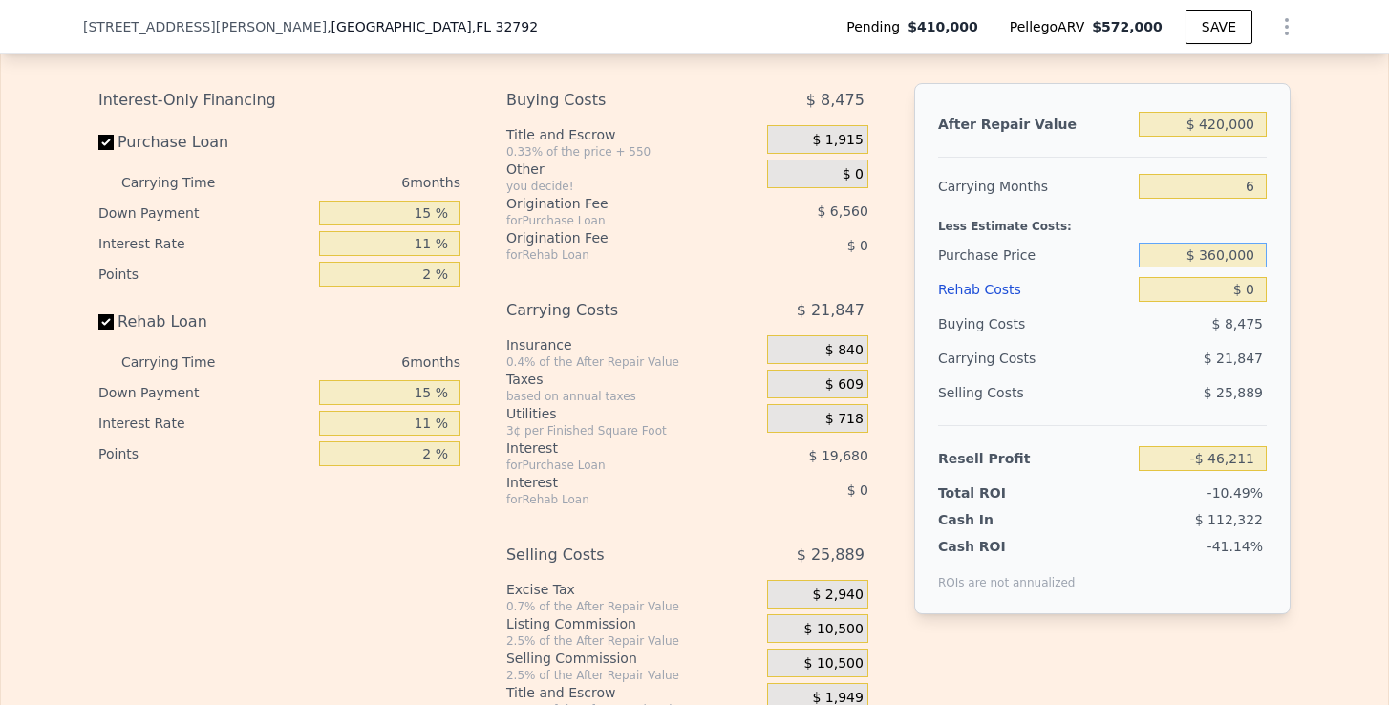
drag, startPoint x: 1203, startPoint y: 255, endPoint x: 1264, endPoint y: 253, distance: 60.2
click at [1264, 253] on input "$ 360,000" at bounding box center [1203, 255] width 128 height 25
type input "$ 230,000"
click at [1265, 292] on input "$ 0" at bounding box center [1203, 289] width 128 height 25
type input "$ 145,908"
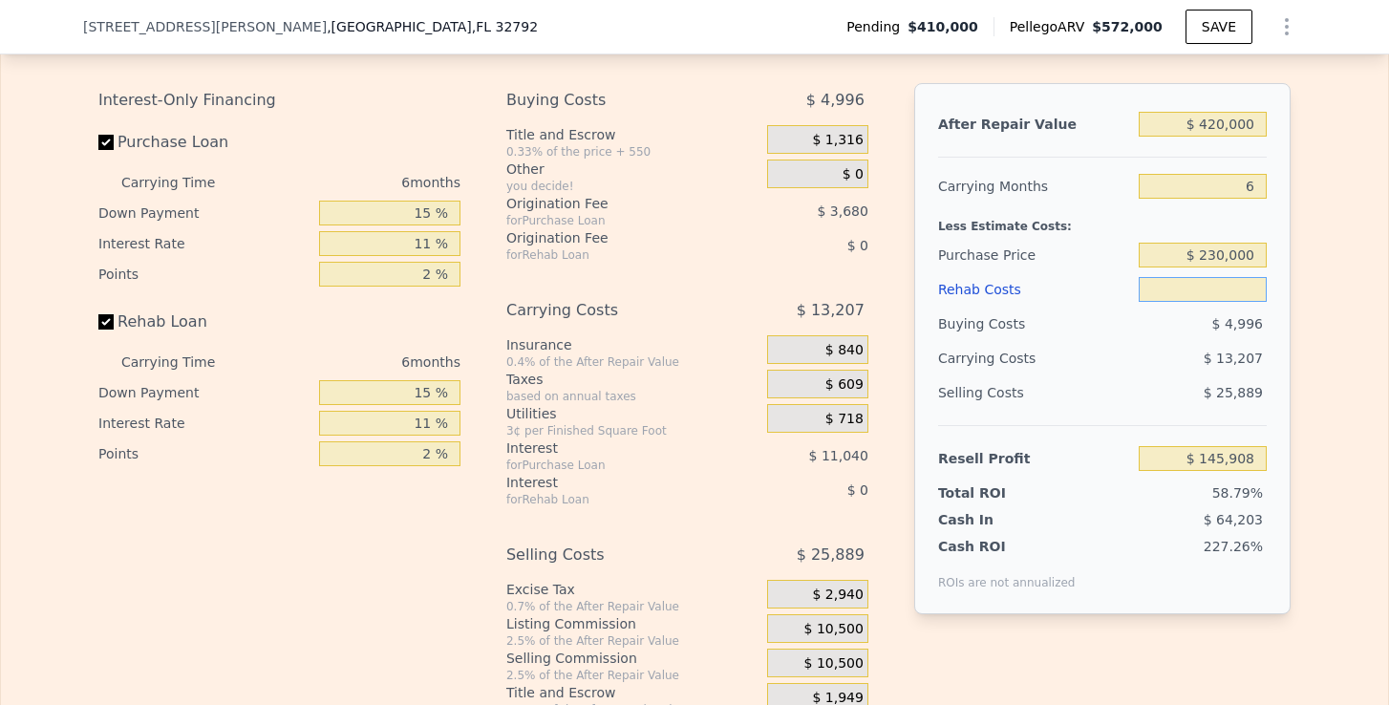
type input "$ 7"
type input "$ 145,901"
type input "$ 70"
type input "$ 145,831"
type input "$ 700"
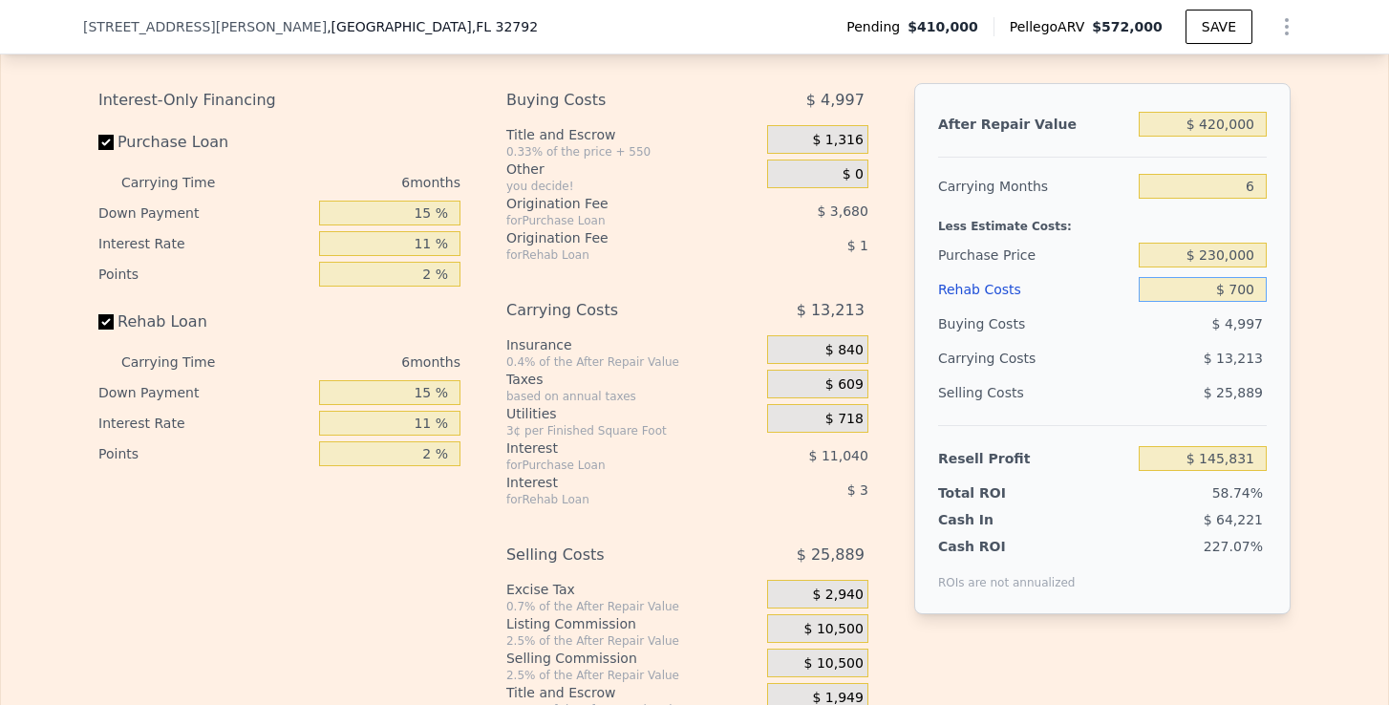
type input "$ 145,161"
type input "$ 7,000"
type input "$ 138,460"
type input "$ 70,000"
type input "$ 71,428"
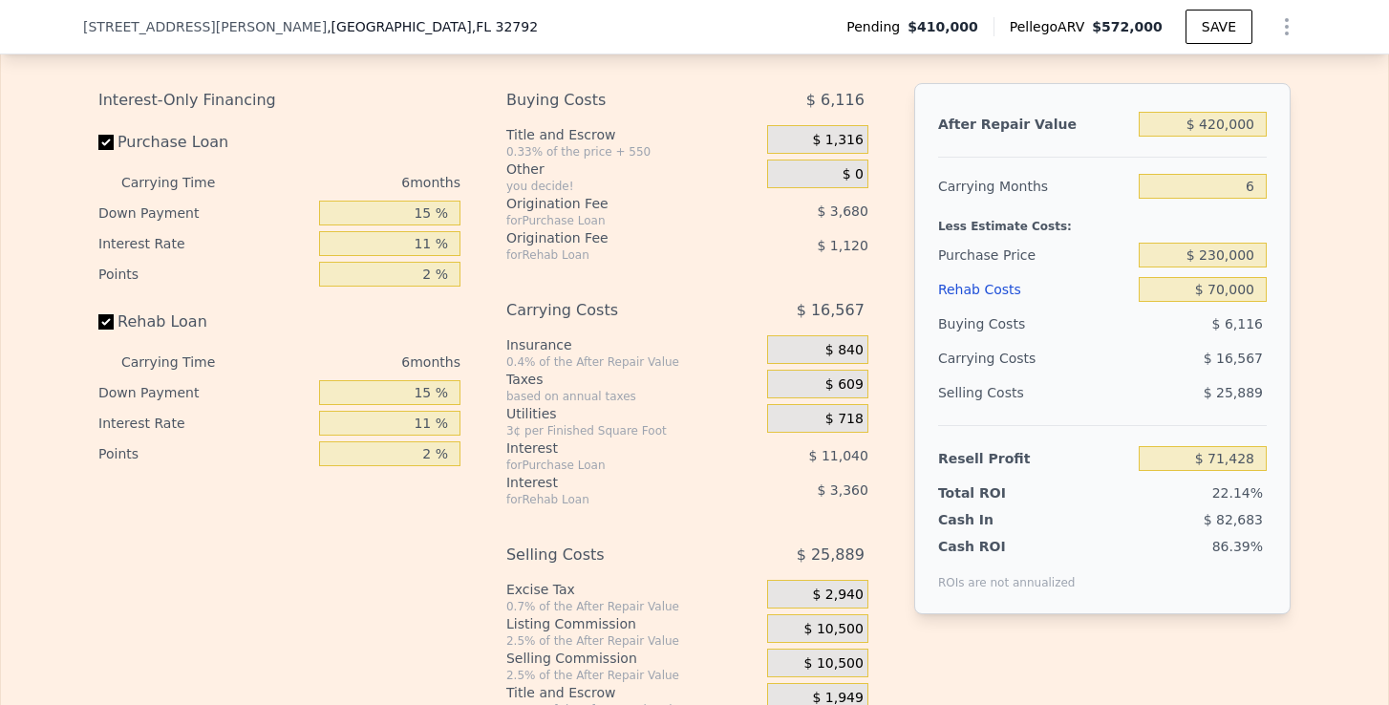
click at [1273, 336] on div "After Repair Value $ 420,000 Carrying Months 6 Less Estimate Costs: Purchase Pr…" at bounding box center [1102, 348] width 376 height 531
click at [1223, 257] on input "$ 230,000" at bounding box center [1203, 255] width 128 height 25
type input "$ 250,000"
click at [1282, 306] on div "After Repair Value $ 420,000 Carrying Months 6 Less Estimate Costs: Purchase Pr…" at bounding box center [1102, 348] width 376 height 531
type input "$ 50,081"
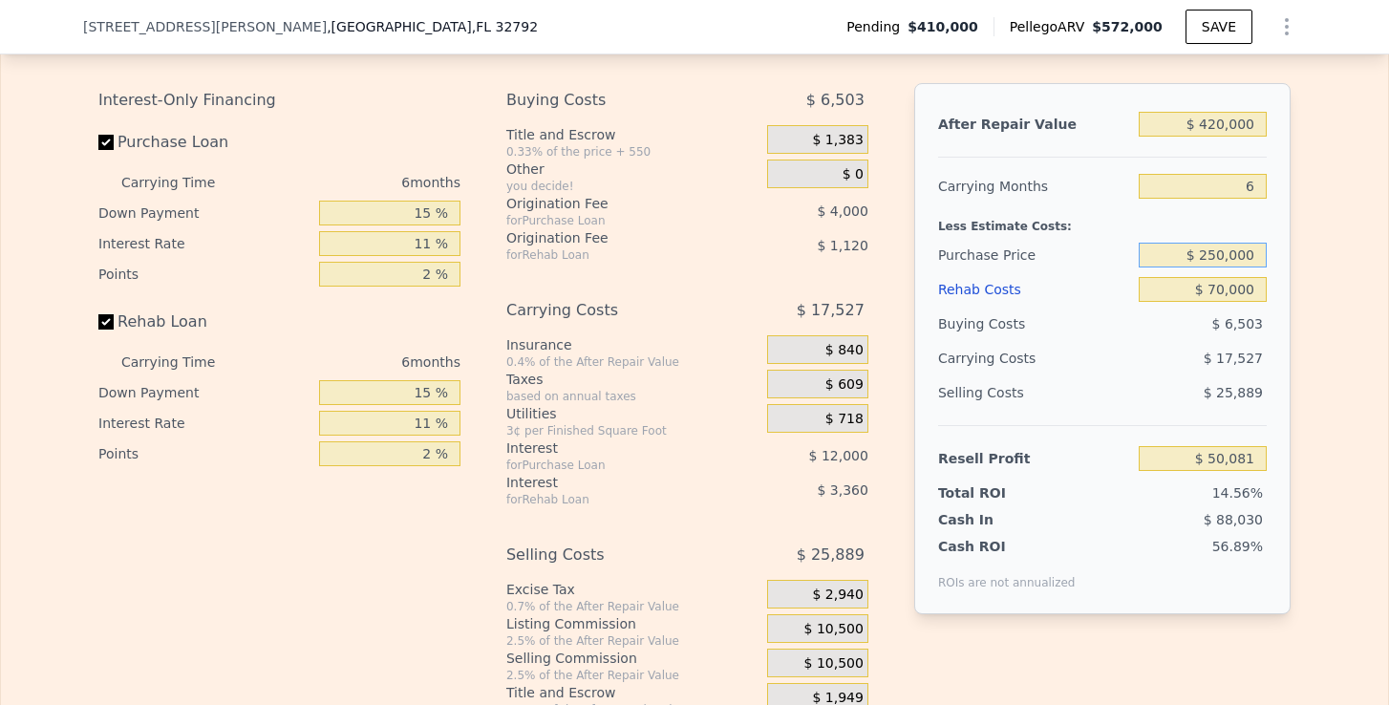
click at [1219, 255] on input "$ 250,000" at bounding box center [1203, 255] width 128 height 25
type input "$ 230,000"
type input "$ 71,428"
click at [1246, 311] on div "$ 6,503" at bounding box center [1203, 324] width 129 height 34
click at [1217, 248] on input "$ 230,000" at bounding box center [1203, 255] width 128 height 25
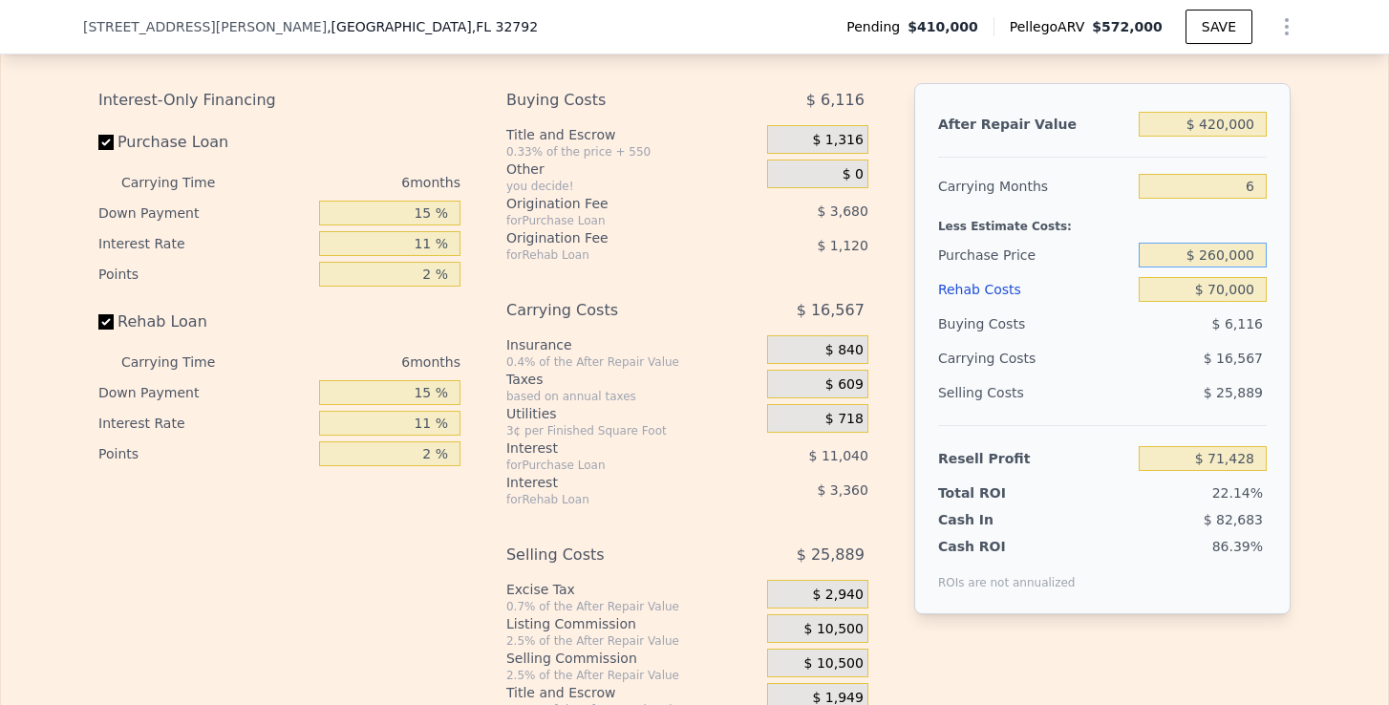
type input "$ 260,000"
type input "$ 39,408"
click at [1286, 265] on div "After Repair Value $ 420,000 Carrying Months 6 Less Estimate Costs: Purchase Pr…" at bounding box center [1102, 348] width 376 height 531
click at [1222, 256] on input "$ 260,000" at bounding box center [1203, 255] width 128 height 25
type input "$ 250,000"
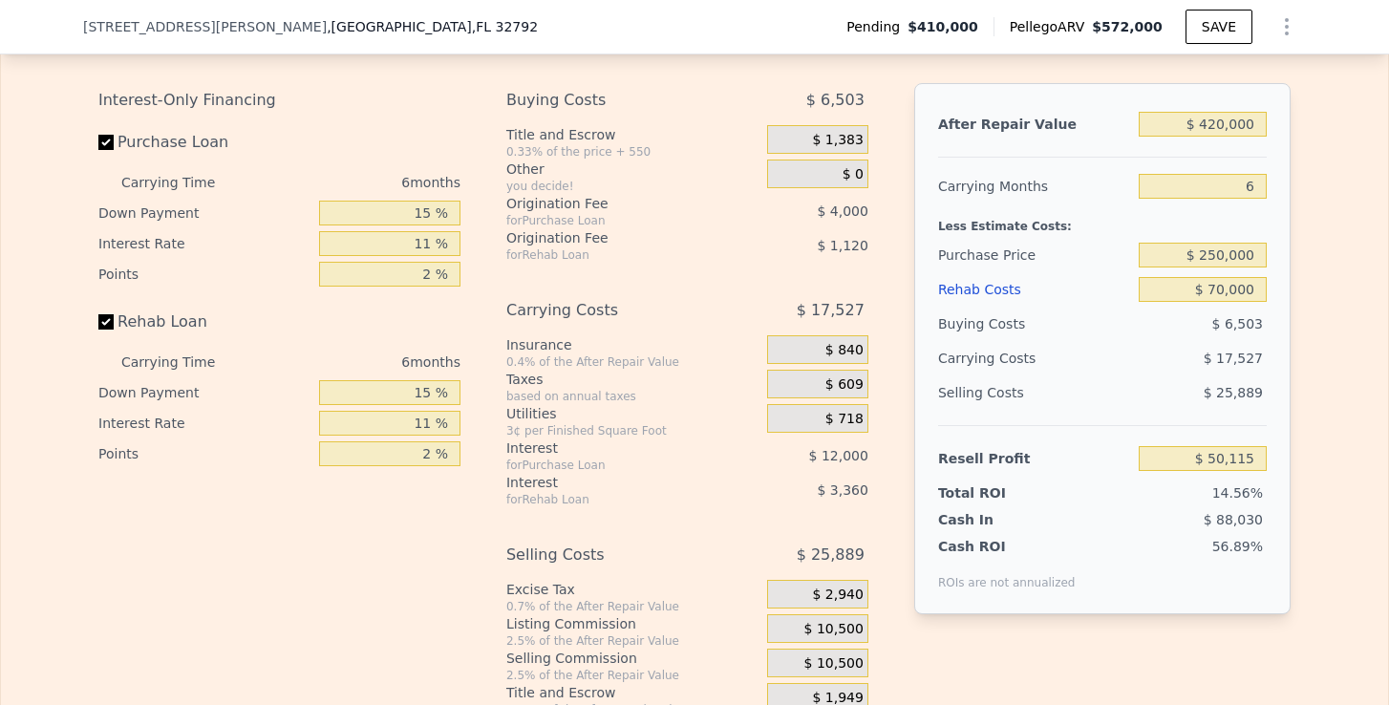
type input "$ 50,081"
click at [1275, 335] on div "After Repair Value $ 420,000 Carrying Months 6 Less Estimate Costs: Purchase Pr…" at bounding box center [1102, 348] width 376 height 531
click at [1217, 252] on input "$ 250,000" at bounding box center [1203, 255] width 128 height 25
type input "$ 240,000"
type input "$ 60,755"
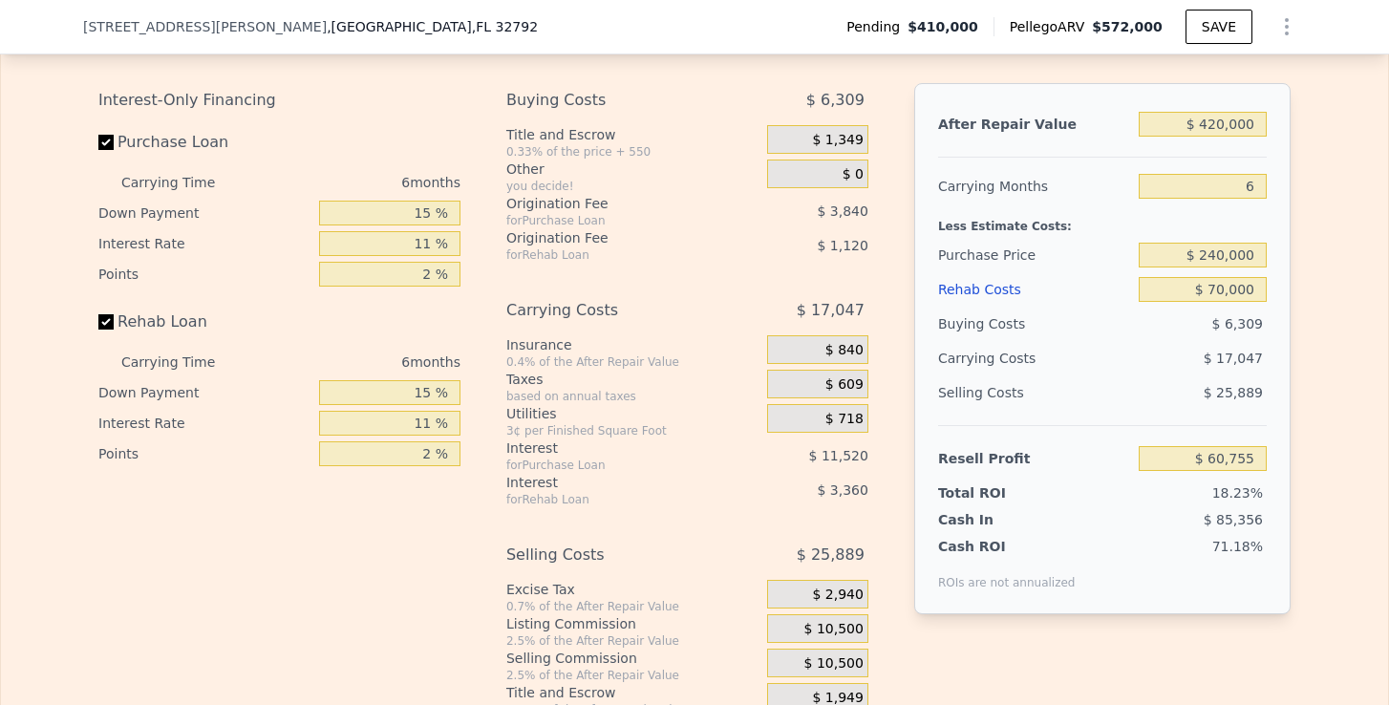
click at [1269, 296] on div "After Repair Value $ 420,000 Carrying Months 6 Less Estimate Costs: Purchase Pr…" at bounding box center [1102, 348] width 376 height 531
click at [1218, 258] on input "$ 240,000" at bounding box center [1203, 255] width 128 height 25
click at [1275, 323] on div "After Repair Value $ 420,000 Carrying Months 6 Less Estimate Costs: Purchase Pr…" at bounding box center [1102, 348] width 376 height 531
click at [1221, 259] on input "$ 240,000" at bounding box center [1203, 255] width 128 height 25
type input "$ 230,000"
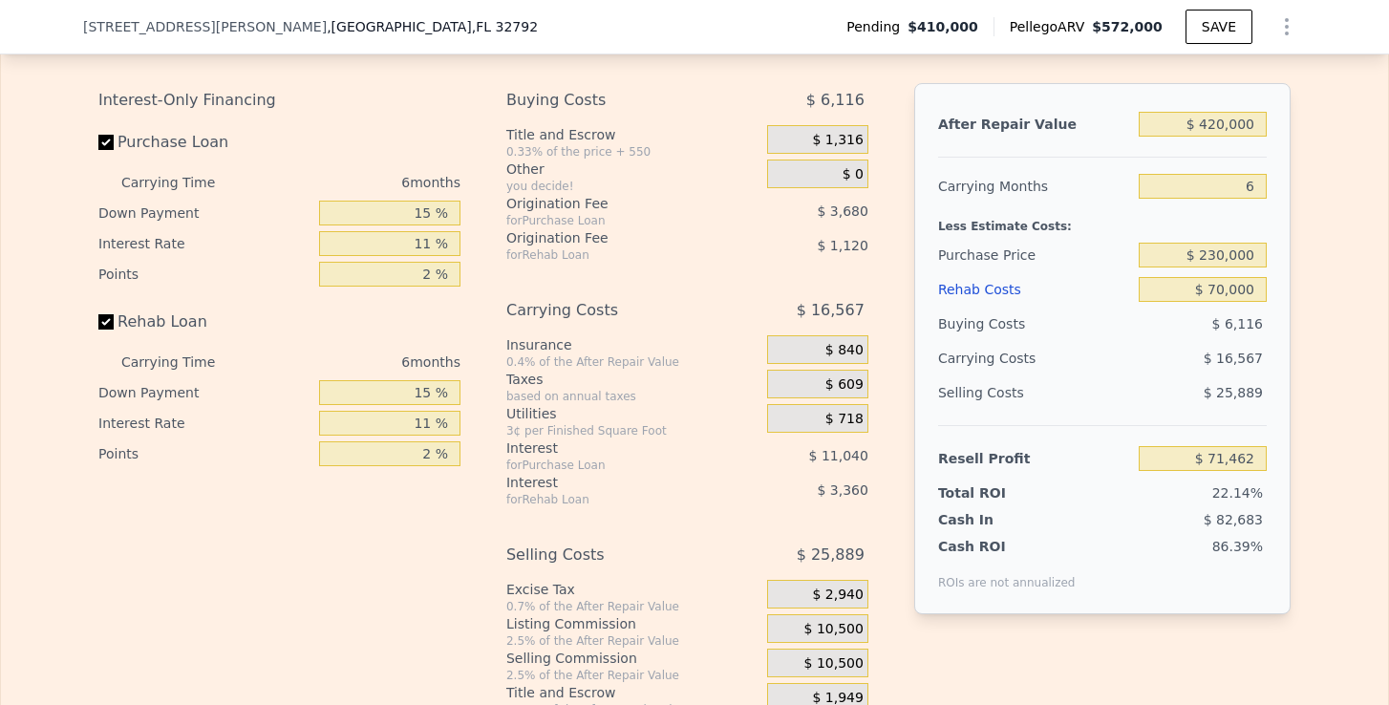
type input "$ 71,428"
click at [1294, 315] on div "Edit the assumptions in yellow boxes. Input profit to calculate an offer price.…" at bounding box center [694, 362] width 1223 height 711
click at [842, 144] on span "$ 1,316" at bounding box center [837, 140] width 51 height 17
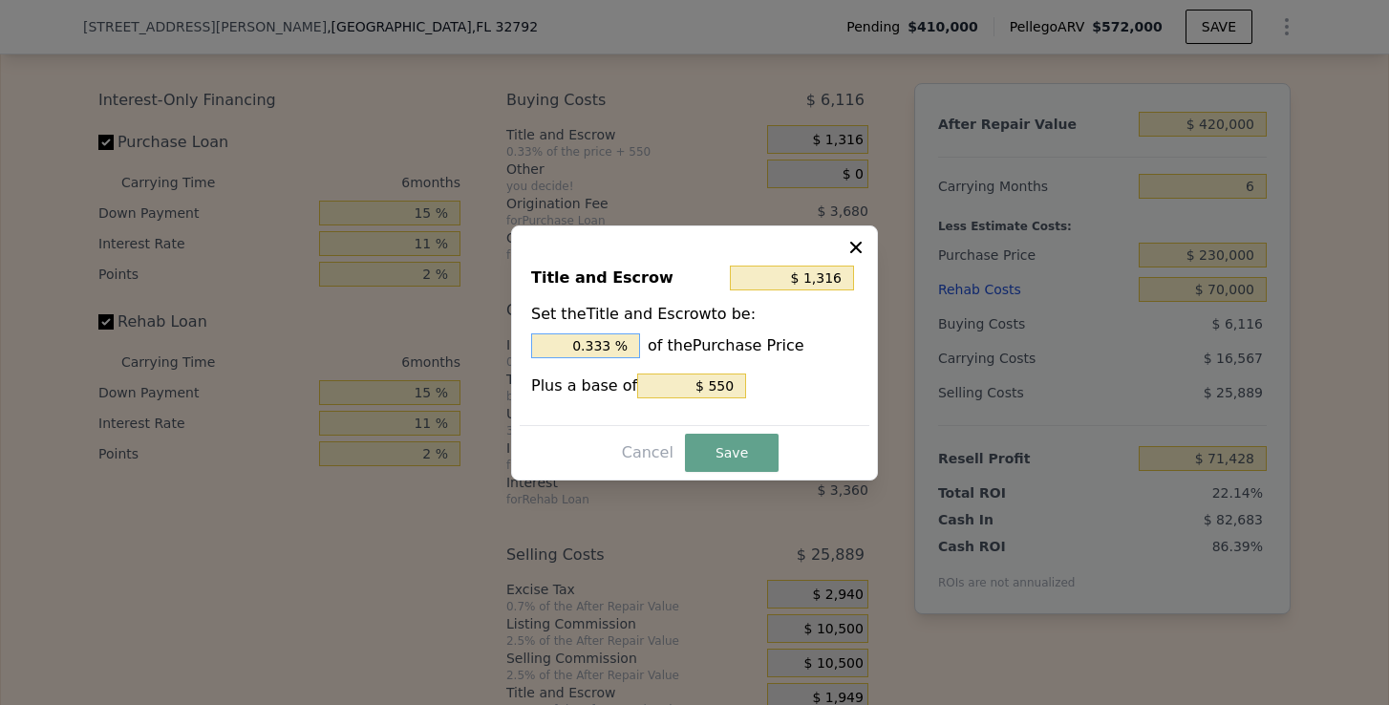
drag, startPoint x: 616, startPoint y: 346, endPoint x: 556, endPoint y: 346, distance: 60.2
click at [556, 346] on input "0.333 %" at bounding box center [585, 345] width 109 height 25
type input "$ 2,850"
type input "1. %"
type input "$ 3,310"
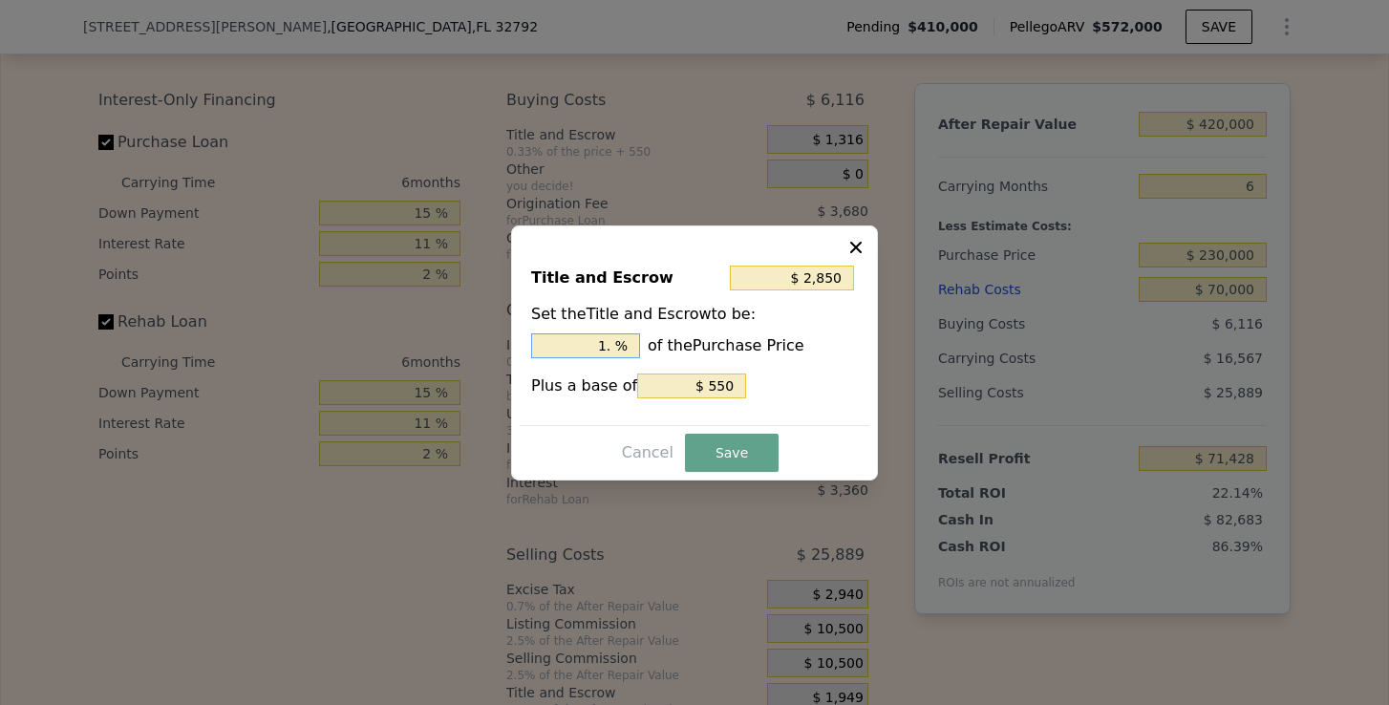
type input "1.2 %"
type input "$ 3,425"
type input "1.25 %"
click at [708, 442] on button "Save" at bounding box center [732, 453] width 94 height 38
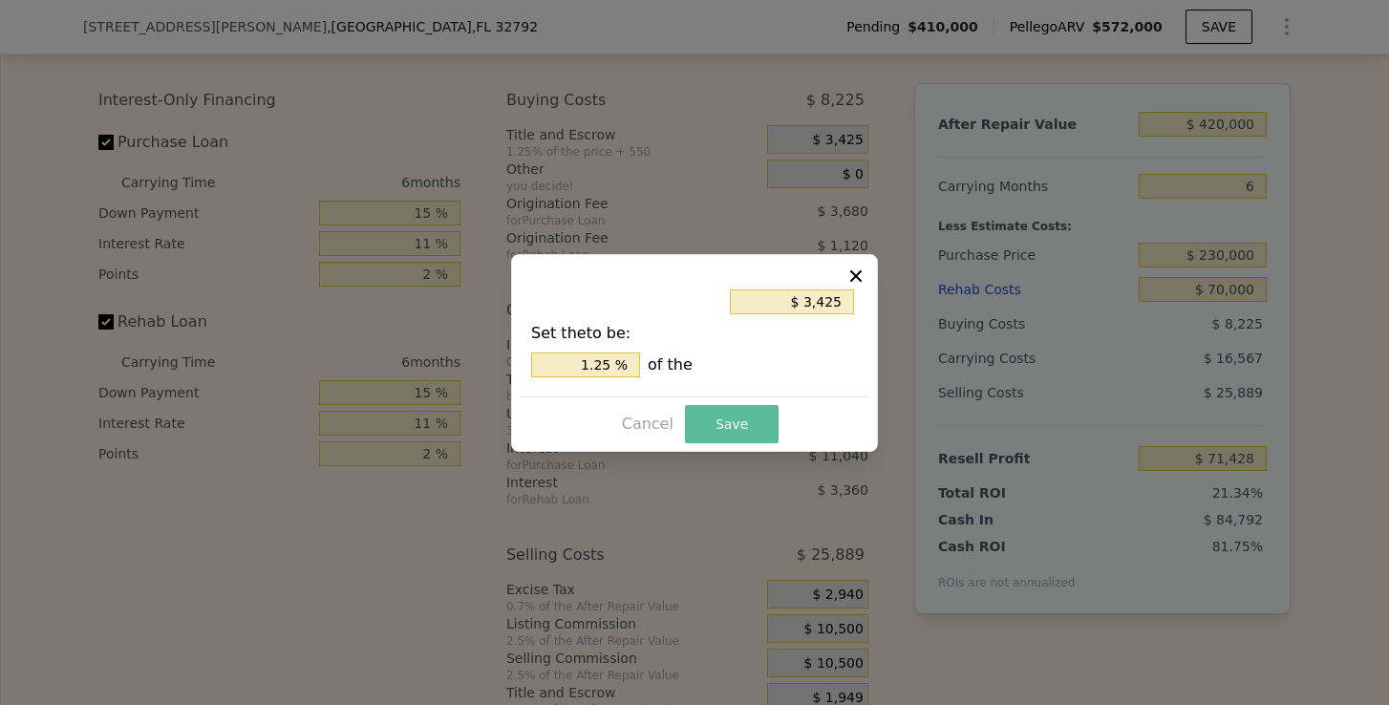
type input "$ 69,319"
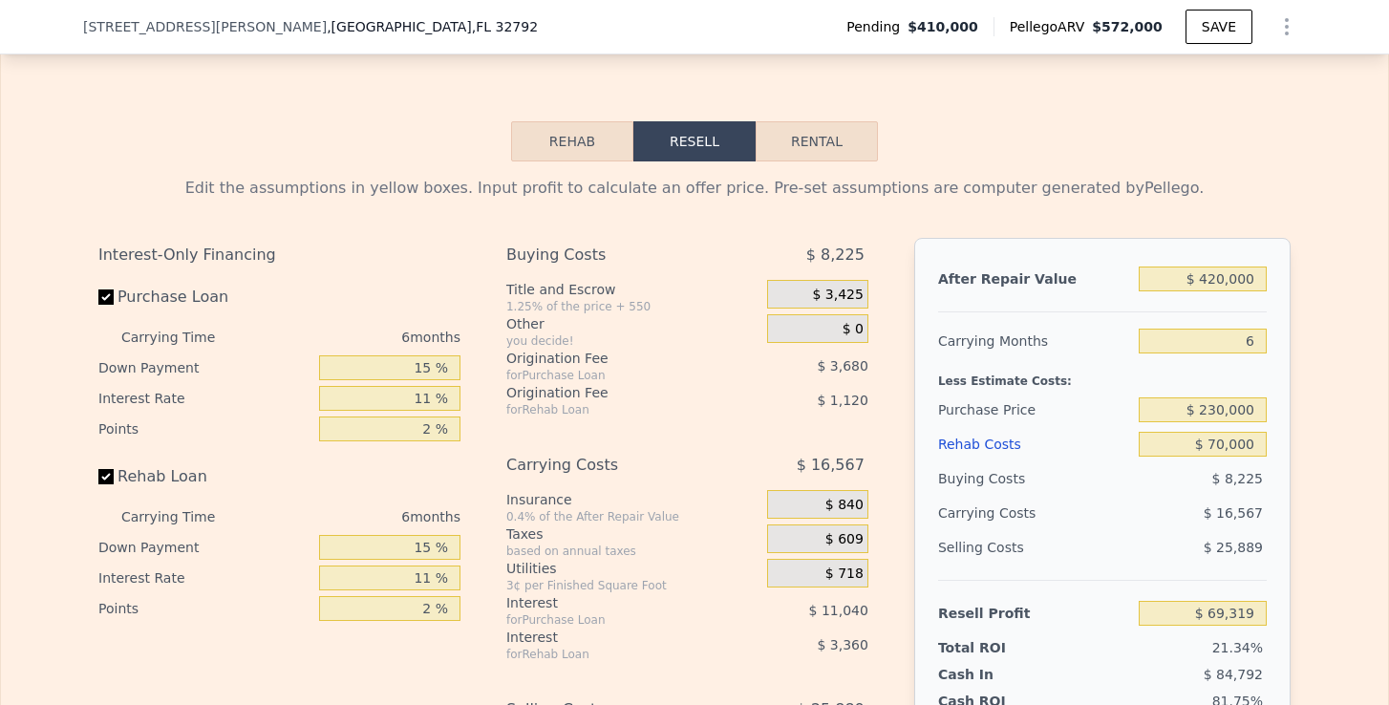
scroll to position [2780, 0]
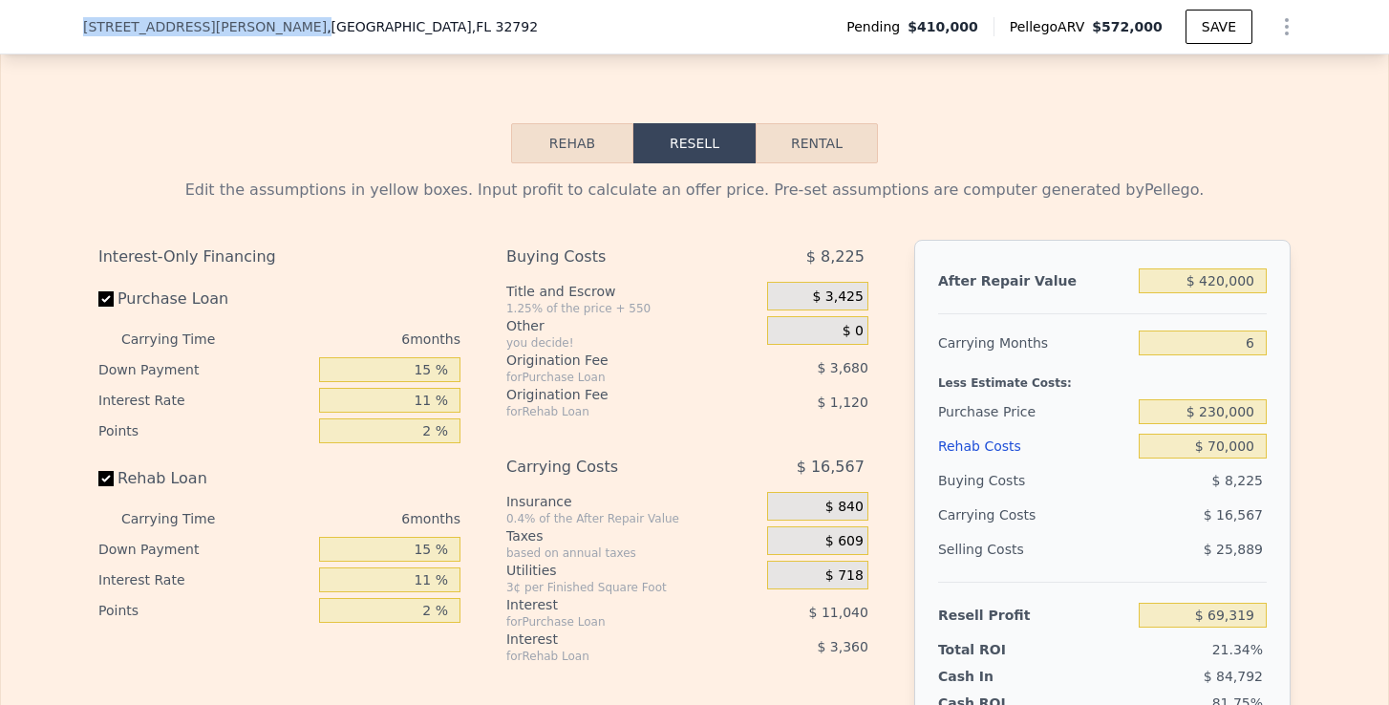
drag, startPoint x: 76, startPoint y: 26, endPoint x: 180, endPoint y: 29, distance: 103.2
click at [180, 29] on div "[STREET_ADDRESS][PERSON_NAME] Pending $410,000 Pellego ARV $572,000 SAVE" at bounding box center [694, 27] width 1389 height 54
copy span "[STREET_ADDRESS][PERSON_NAME]"
click at [804, 147] on button "Rental" at bounding box center [817, 143] width 122 height 40
select select "30"
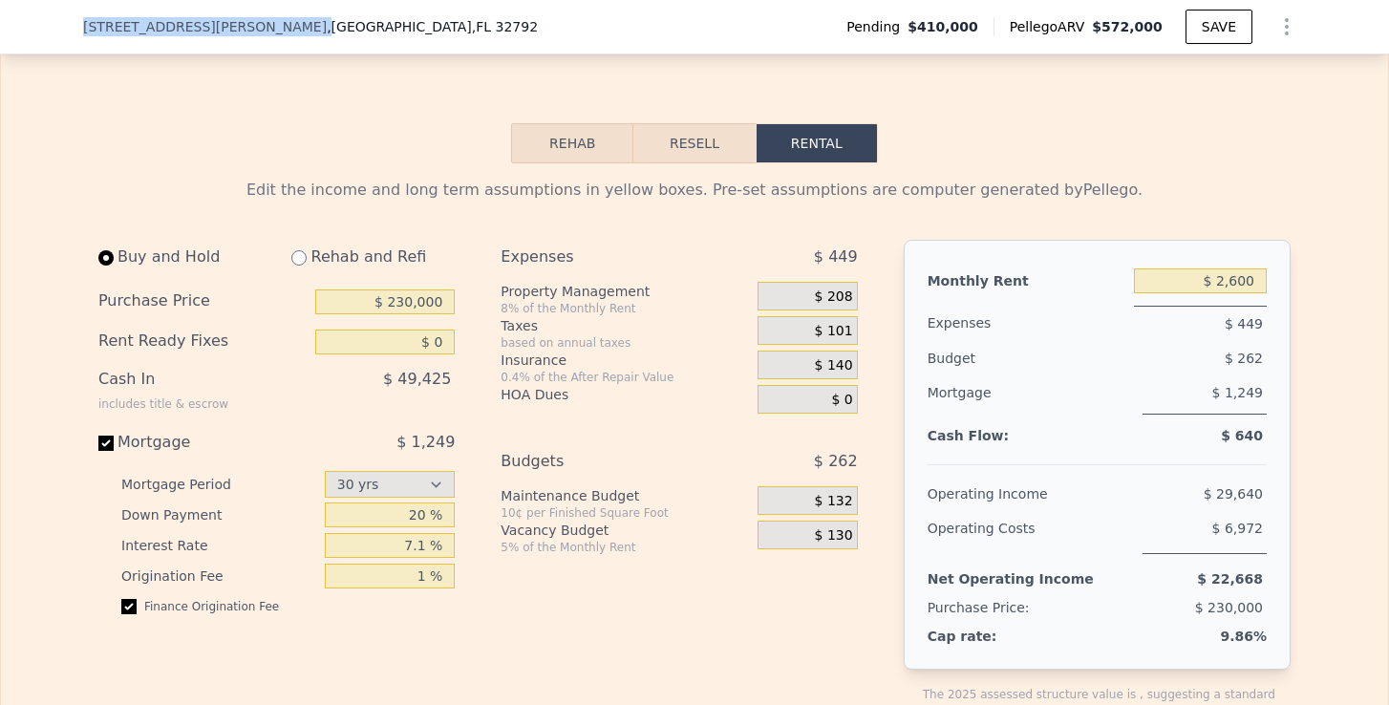
click at [297, 258] on input "radio" at bounding box center [298, 257] width 15 height 15
radio input "true"
type input "$ 70,000"
type input "$ 7,950"
select select "30"
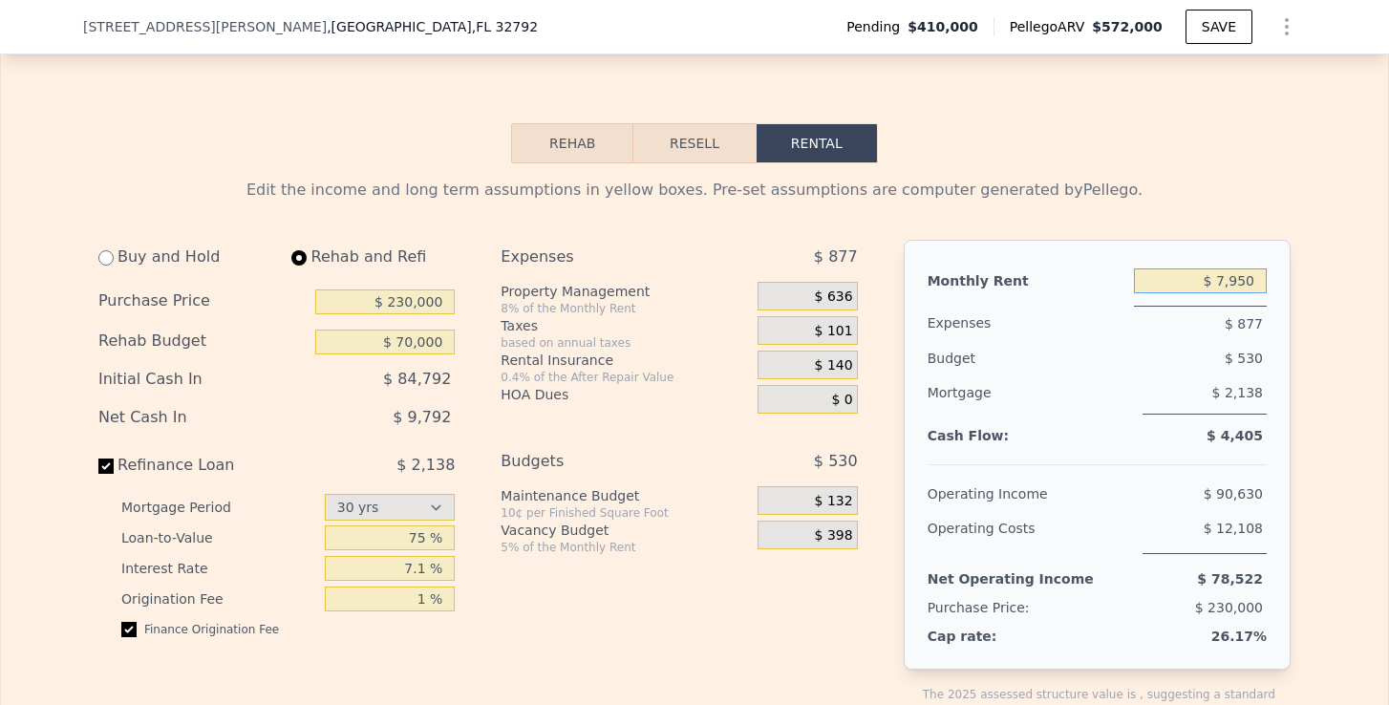
drag, startPoint x: 1217, startPoint y: 278, endPoint x: 1290, endPoint y: 278, distance: 73.5
click at [1289, 278] on div "Monthly Rent $ 7,950 Expenses $ 877 Budget $ 530 Mortgage $ 2,138 Cash Flow: $ …" at bounding box center [1097, 455] width 387 height 430
type input "$ 2,500"
click at [833, 296] on span "$ 200" at bounding box center [834, 296] width 38 height 17
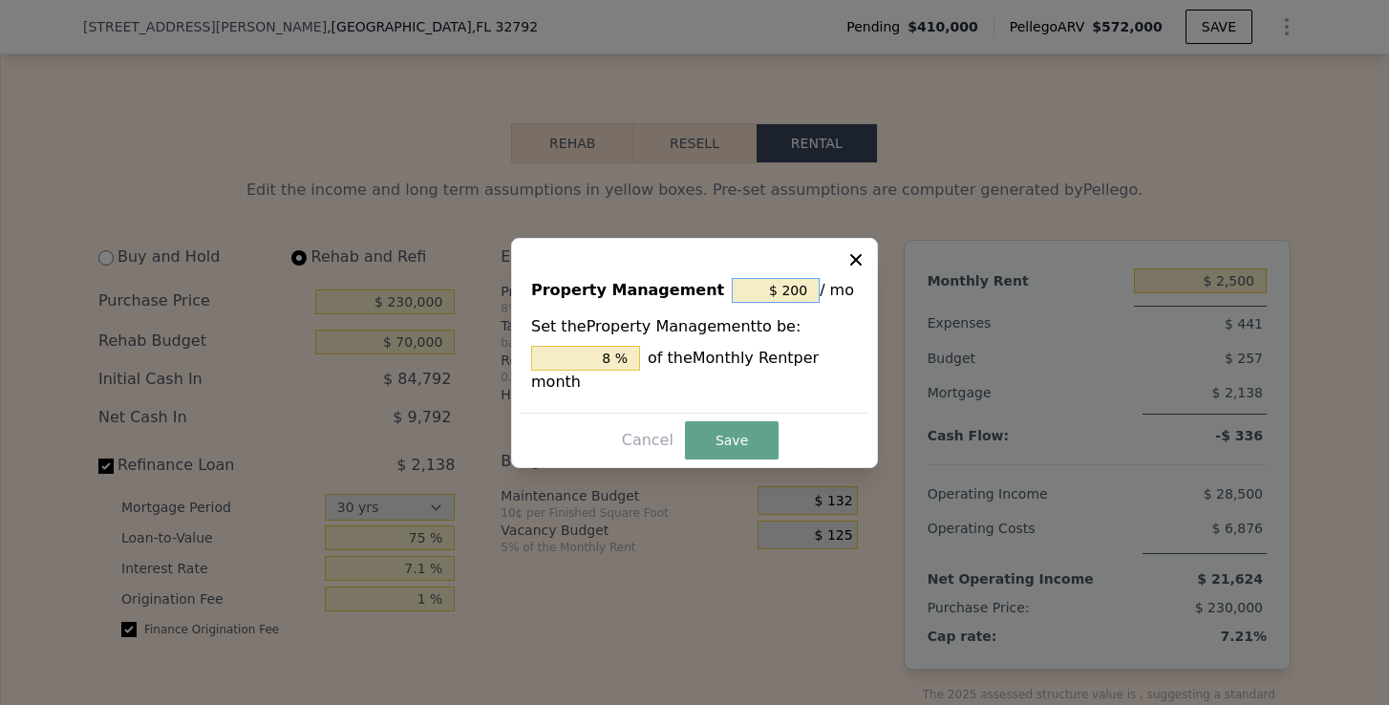
drag, startPoint x: 809, startPoint y: 292, endPoint x: 782, endPoint y: 292, distance: 26.7
click at [782, 292] on input "$ 200" at bounding box center [776, 290] width 88 height 25
type input "$ 0"
type input "0 %"
type input "$ 0"
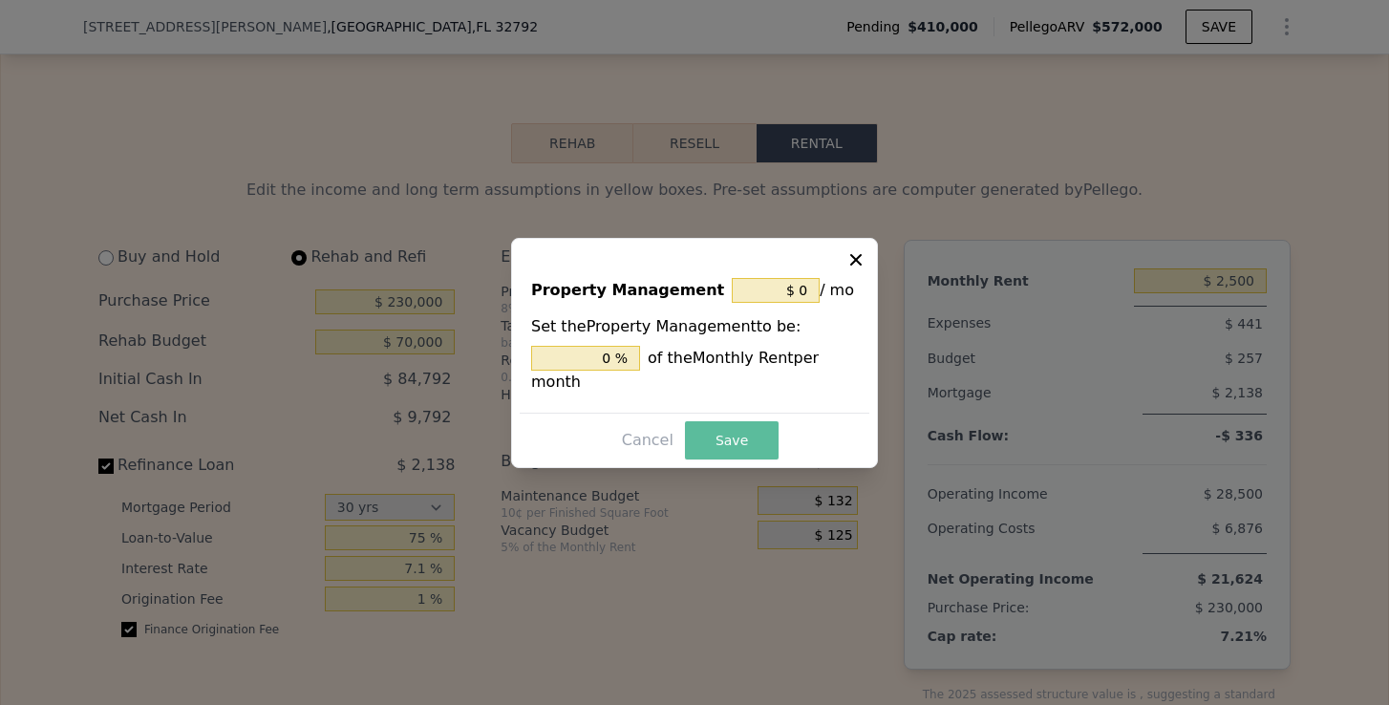
click at [748, 431] on button "Save" at bounding box center [732, 440] width 94 height 38
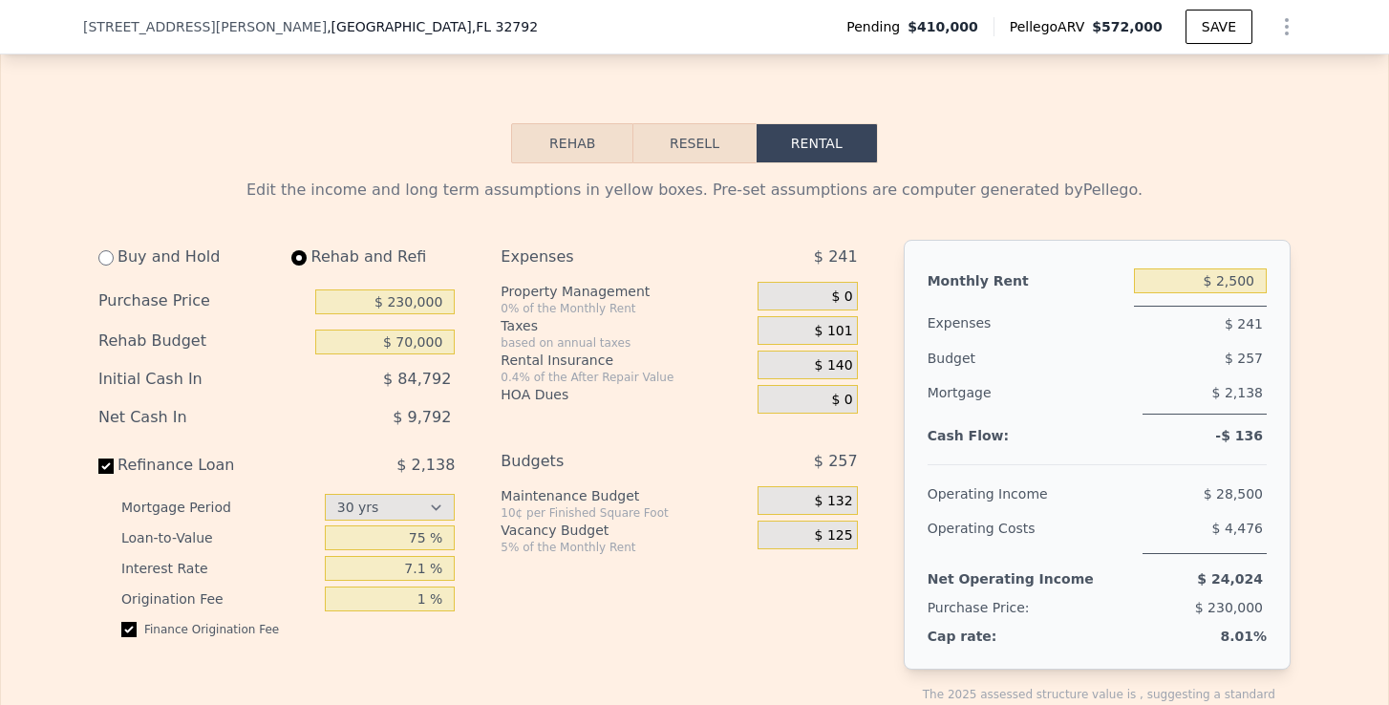
click at [843, 363] on span "$ 140" at bounding box center [834, 365] width 38 height 17
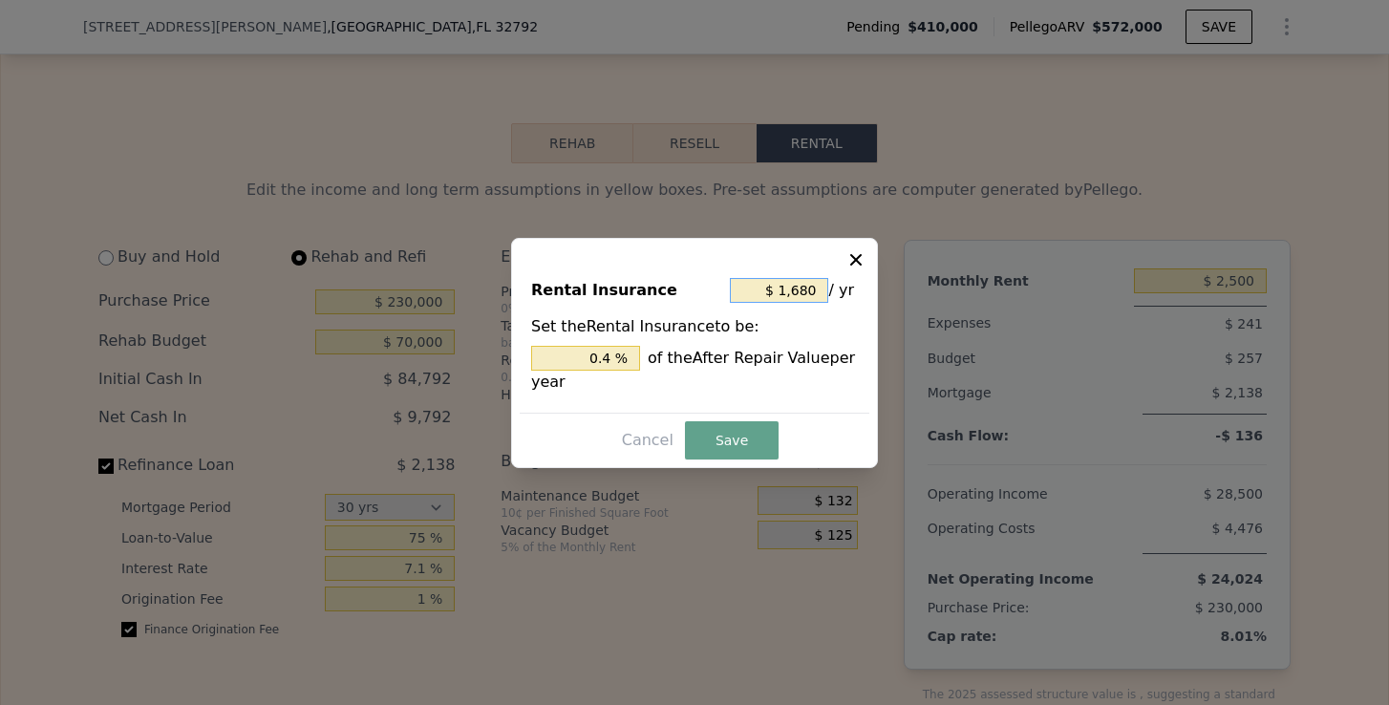
drag, startPoint x: 823, startPoint y: 293, endPoint x: 780, endPoint y: 293, distance: 43.0
click at [780, 293] on input "$ 1,680" at bounding box center [779, 290] width 98 height 25
type input "$ 2"
type input "0.000 %"
type input "$ 24"
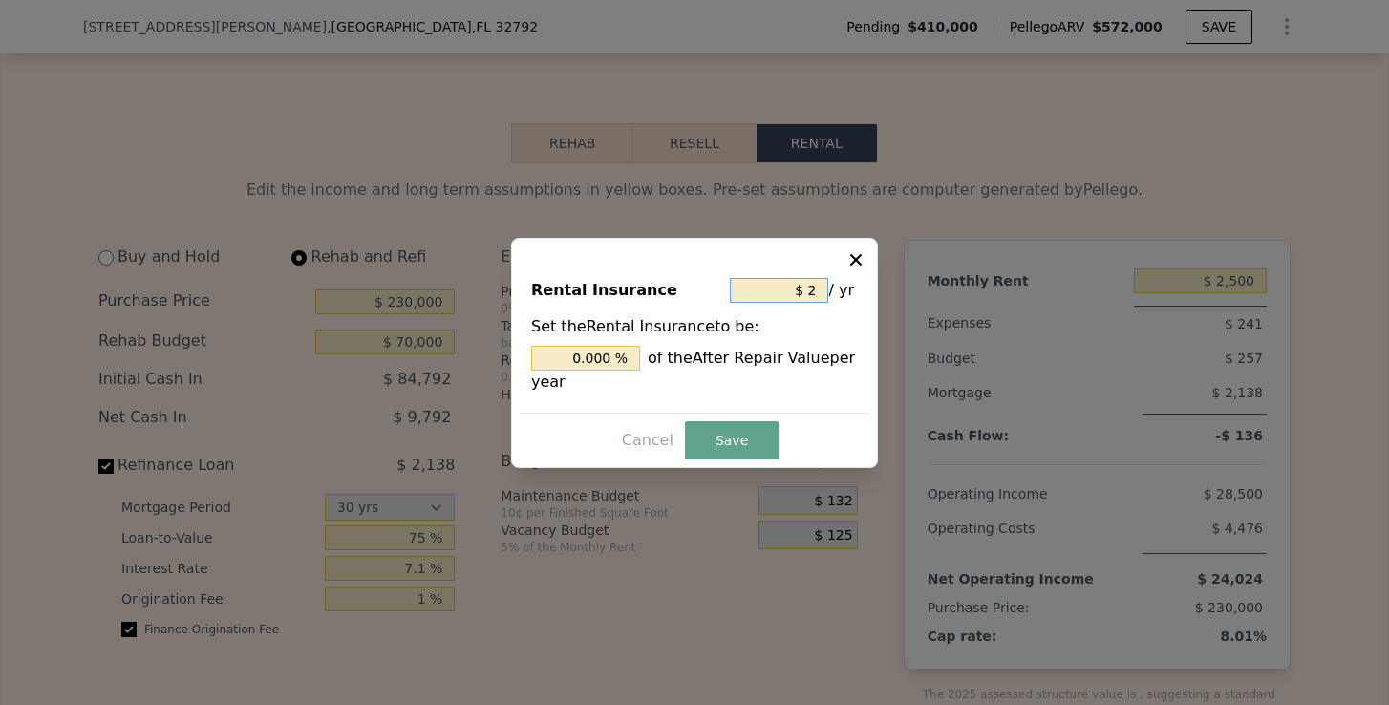
type input "0.006 %"
type input "$ 240"
type input "0.057 %"
type input "$ 2,400"
type input "0.571 %"
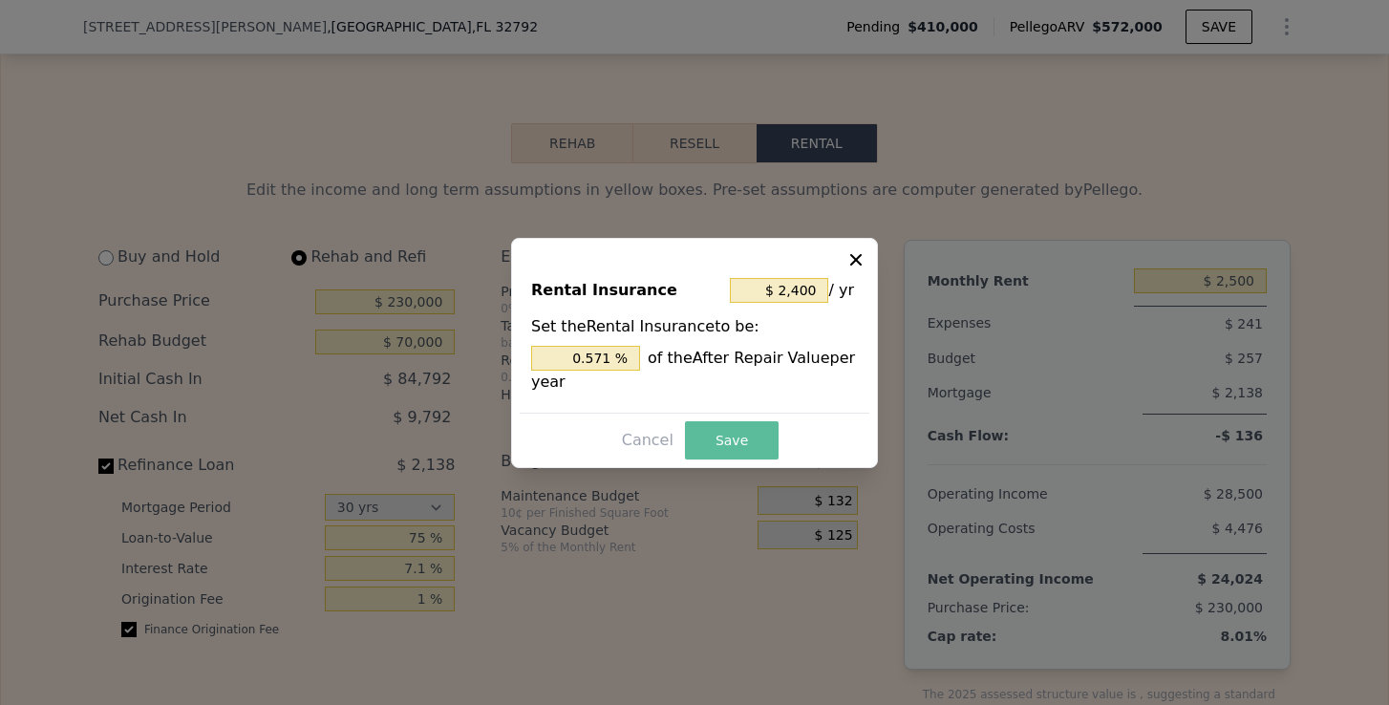
click at [713, 423] on button "Save" at bounding box center [732, 440] width 94 height 38
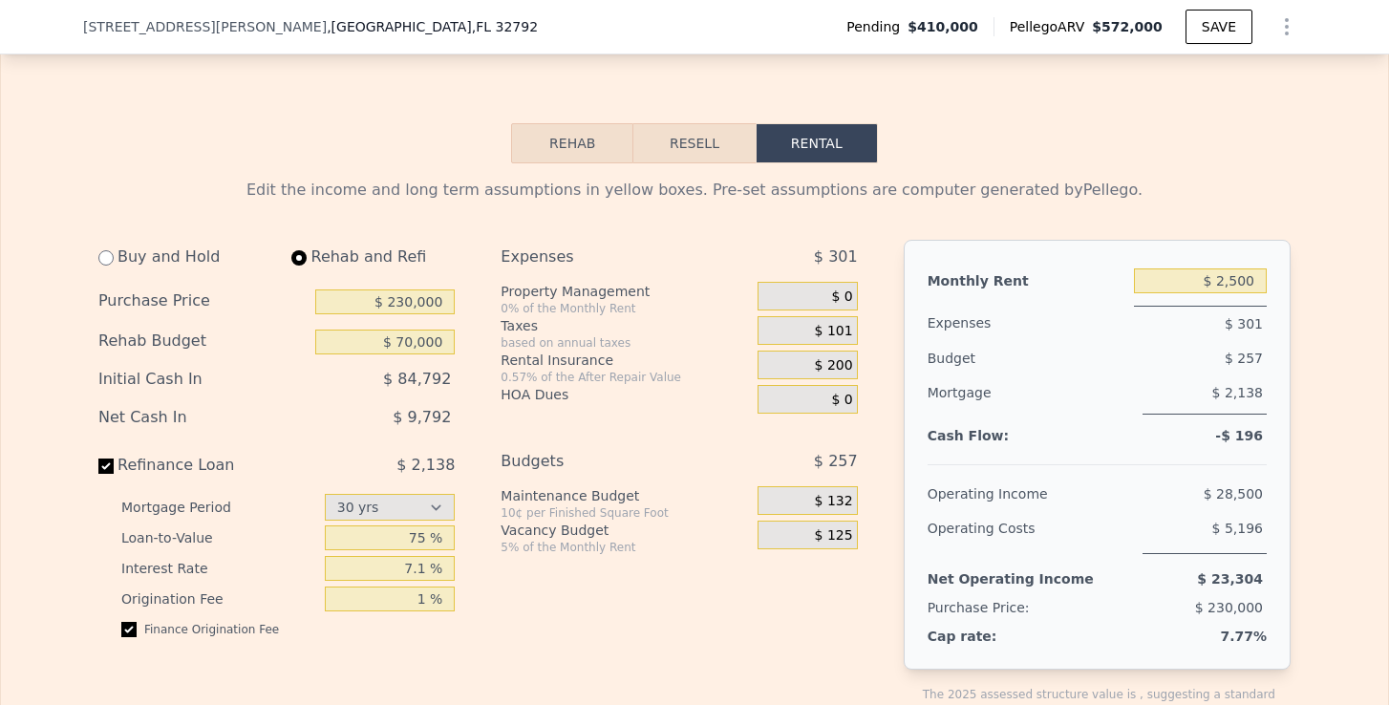
click at [824, 327] on span "$ 101" at bounding box center [834, 331] width 38 height 17
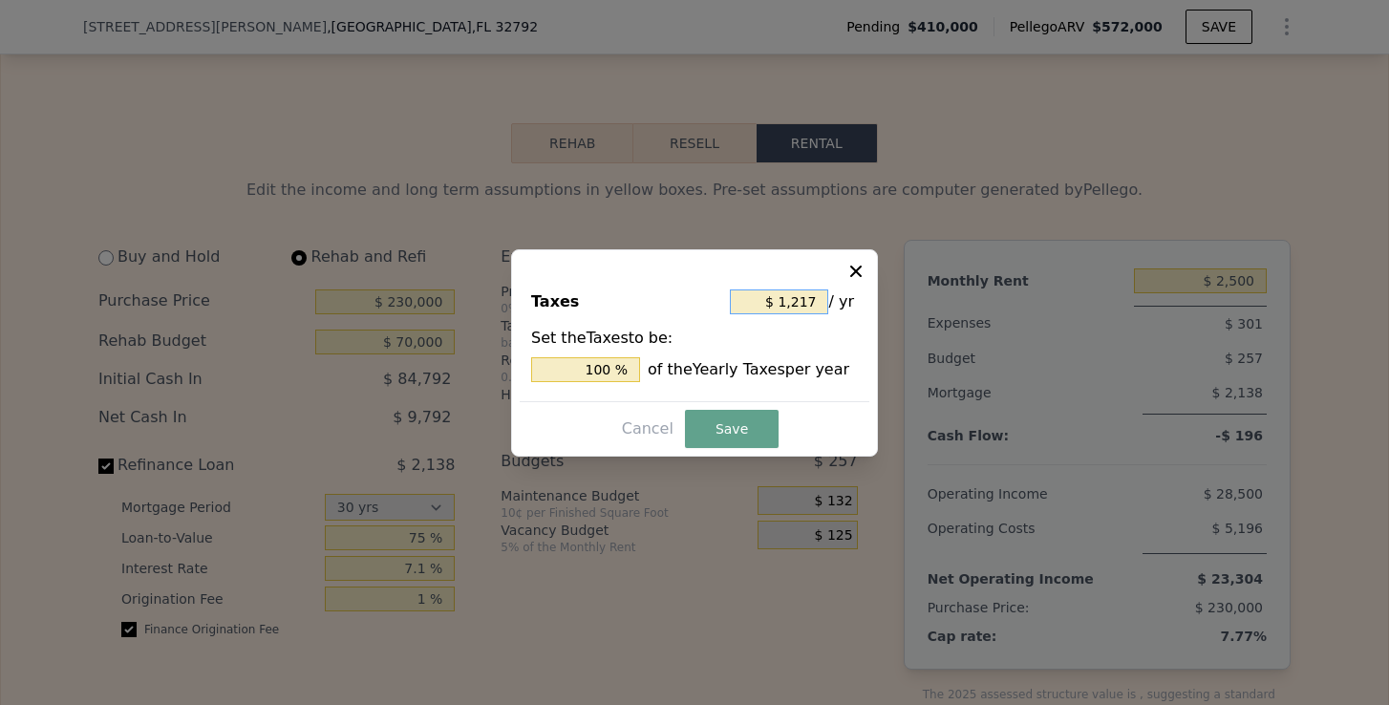
click at [801, 302] on input "$ 1,217" at bounding box center [779, 301] width 98 height 25
type input "$ 117"
type input "9.614 %"
type input "$ 1,517"
type input "124.651 %"
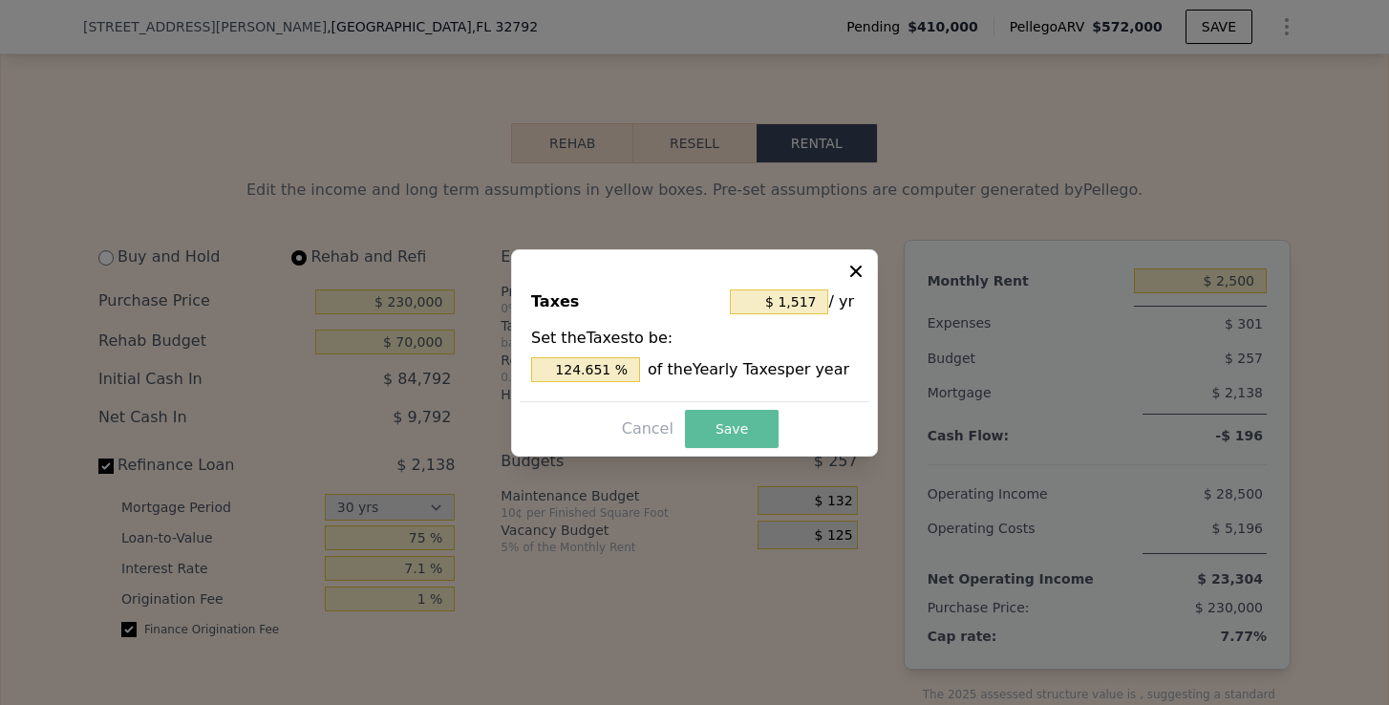
click at [756, 419] on button "Save" at bounding box center [732, 429] width 94 height 38
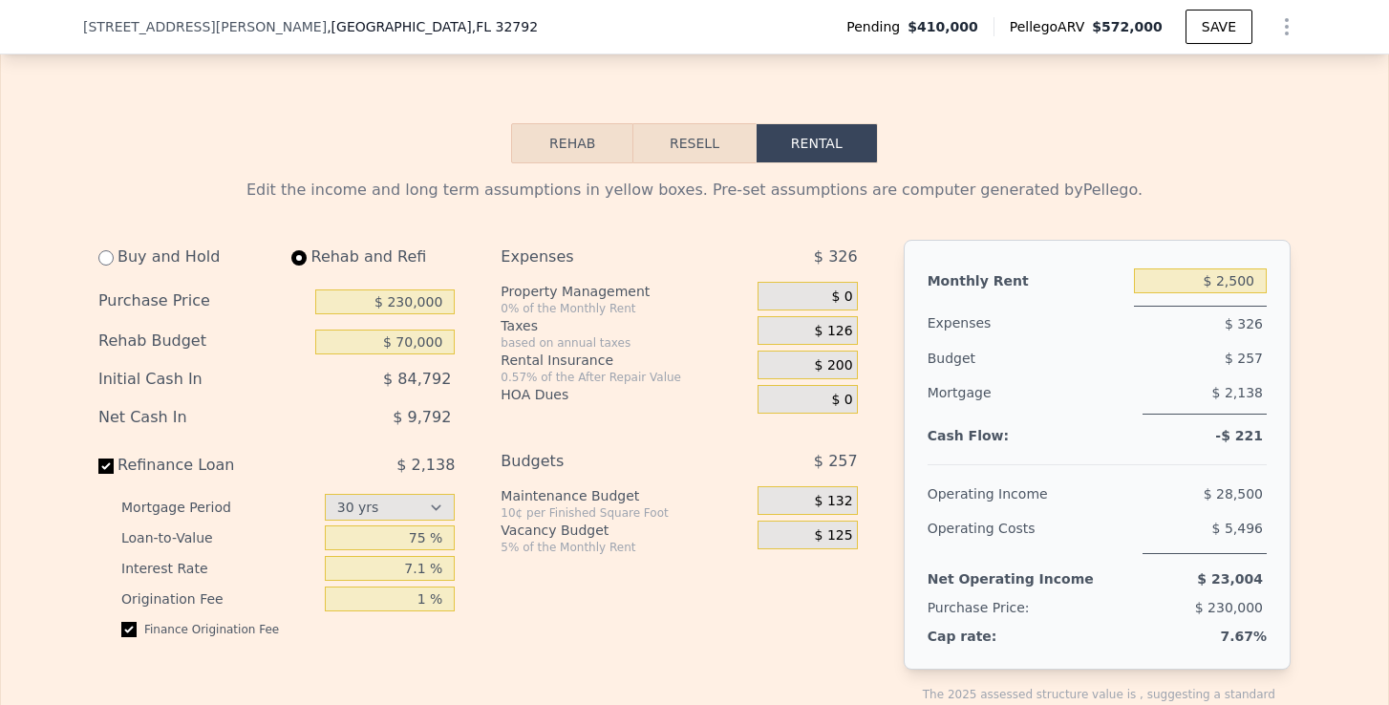
scroll to position [2807, 0]
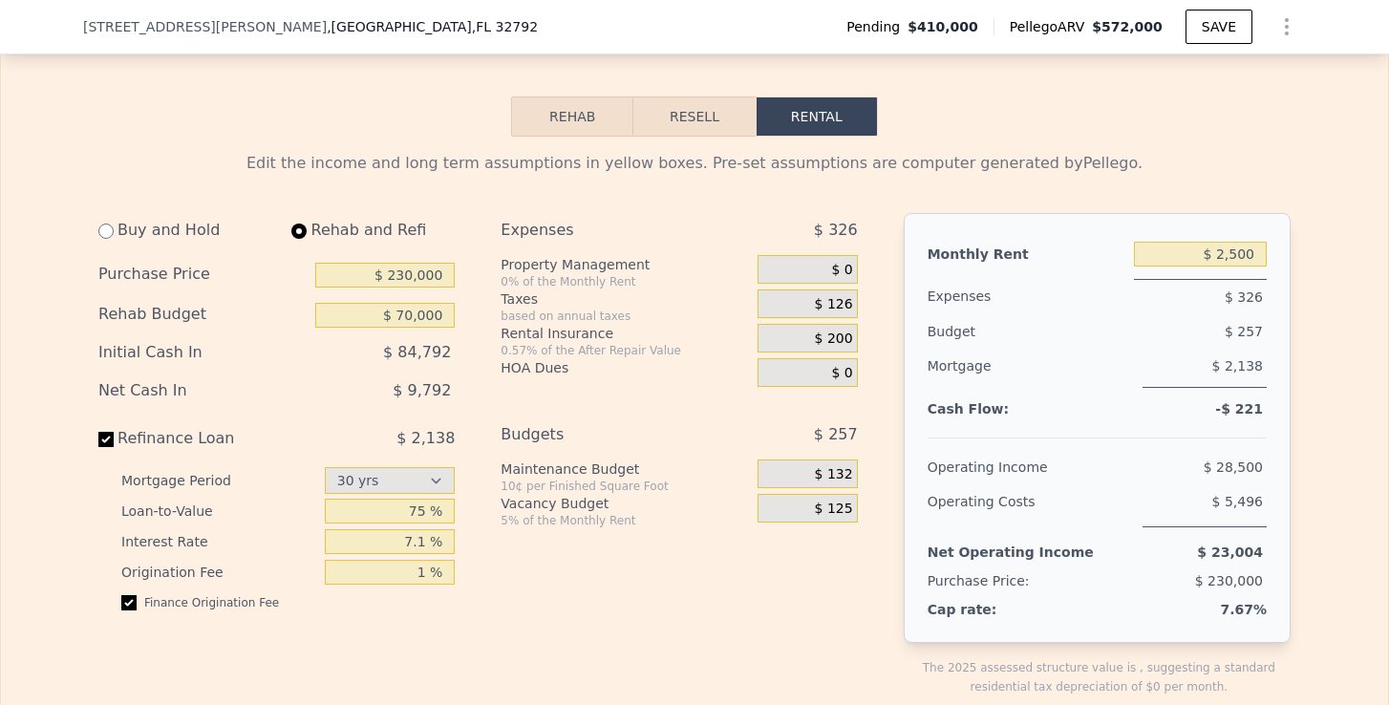
click at [426, 523] on div "75 %" at bounding box center [390, 511] width 131 height 31
click at [428, 517] on input "75 %" at bounding box center [390, 511] width 131 height 25
type input "70 %"
click at [505, 581] on div "Expenses $ 326 Property Management 0% of the Monthly Rent $ 0 Taxes based on an…" at bounding box center [686, 470] width 372 height 514
drag, startPoint x: 405, startPoint y: 388, endPoint x: 471, endPoint y: 388, distance: 65.9
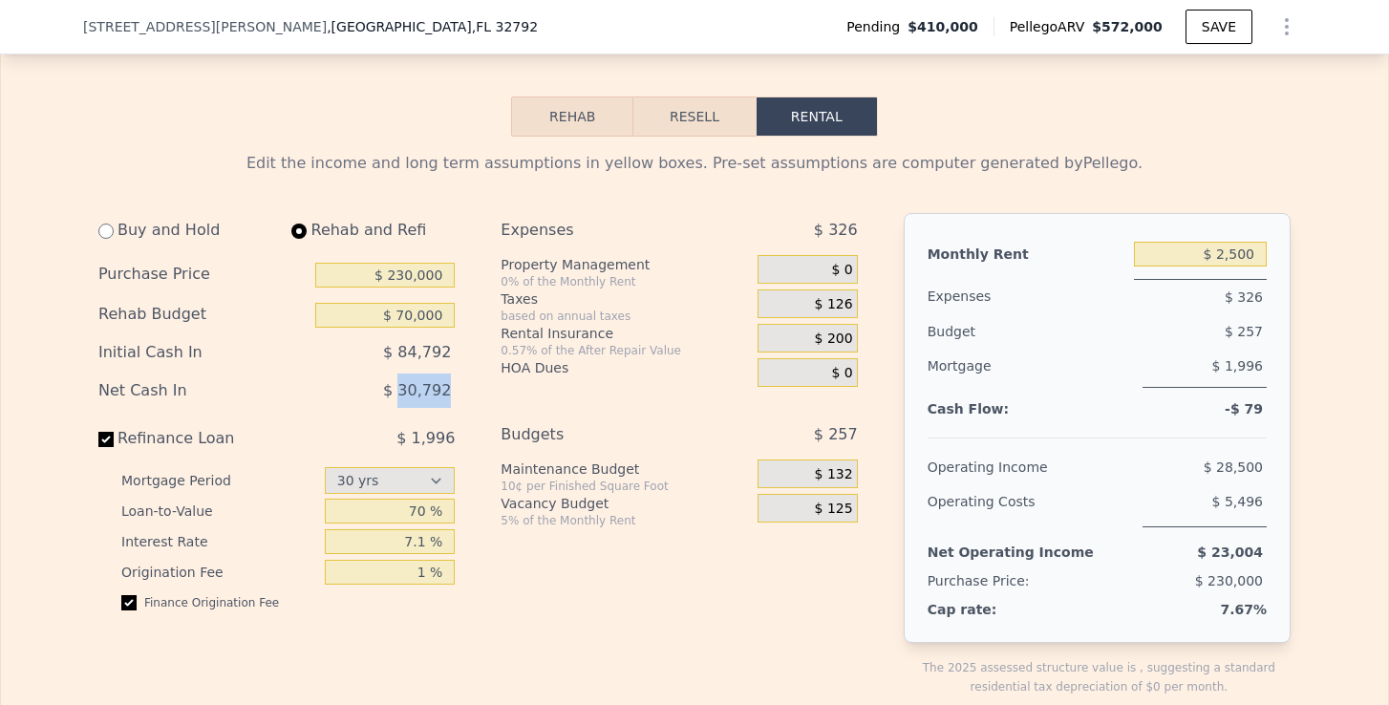
click at [471, 388] on div "Buy and Hold Rehab and Refi Purchase Price $ 230,000 Rehab Budget $ 70,000 Init…" at bounding box center [485, 470] width 775 height 514
click at [658, 132] on button "Resell" at bounding box center [693, 116] width 121 height 40
